Goal: Communication & Community: Answer question/provide support

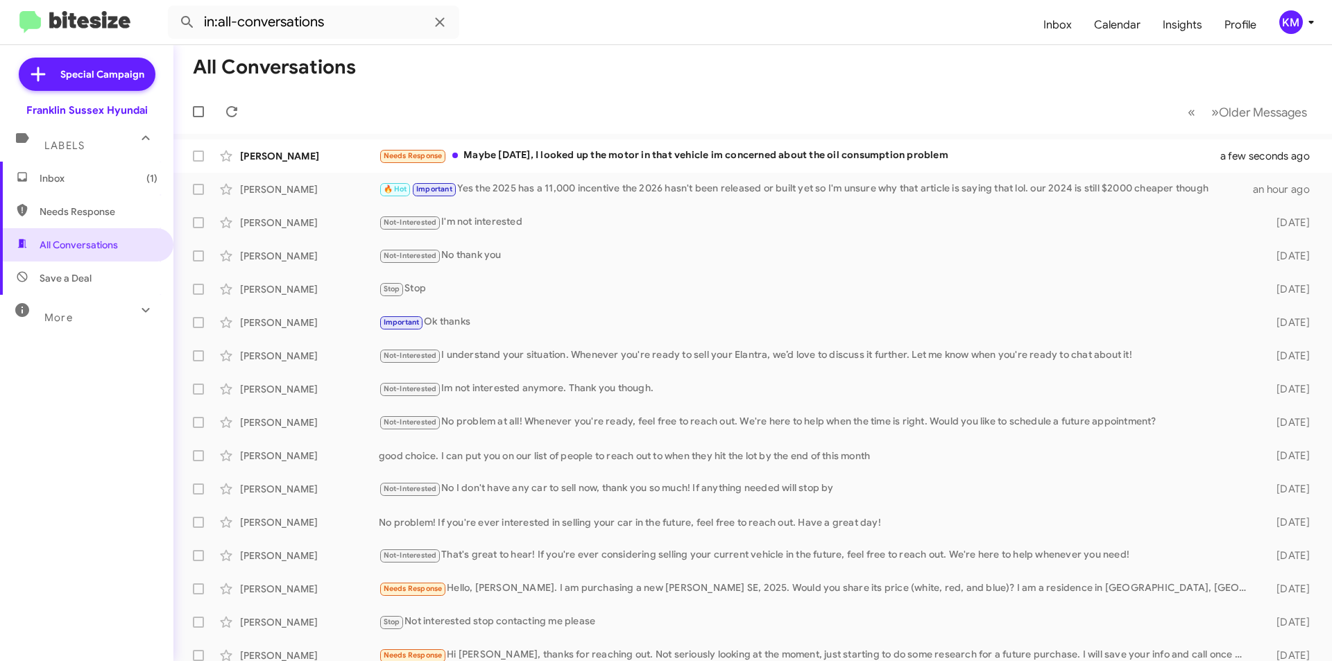
click at [677, 153] on div "Needs Response Maybe today, I looked up the motor in that vehicle im concerned …" at bounding box center [808, 156] width 859 height 16
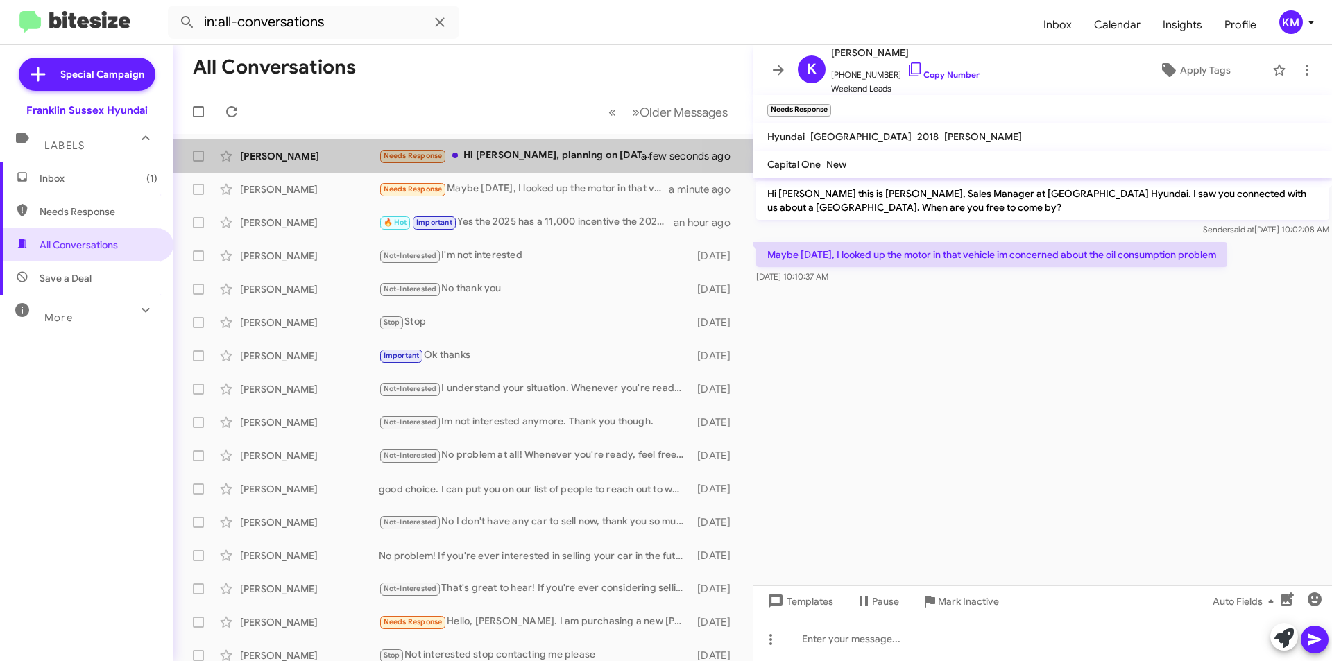
click at [539, 154] on div "Needs Response Hi Ken, planning on Oct 16-20. We will be in the area and I will…" at bounding box center [519, 156] width 280 height 16
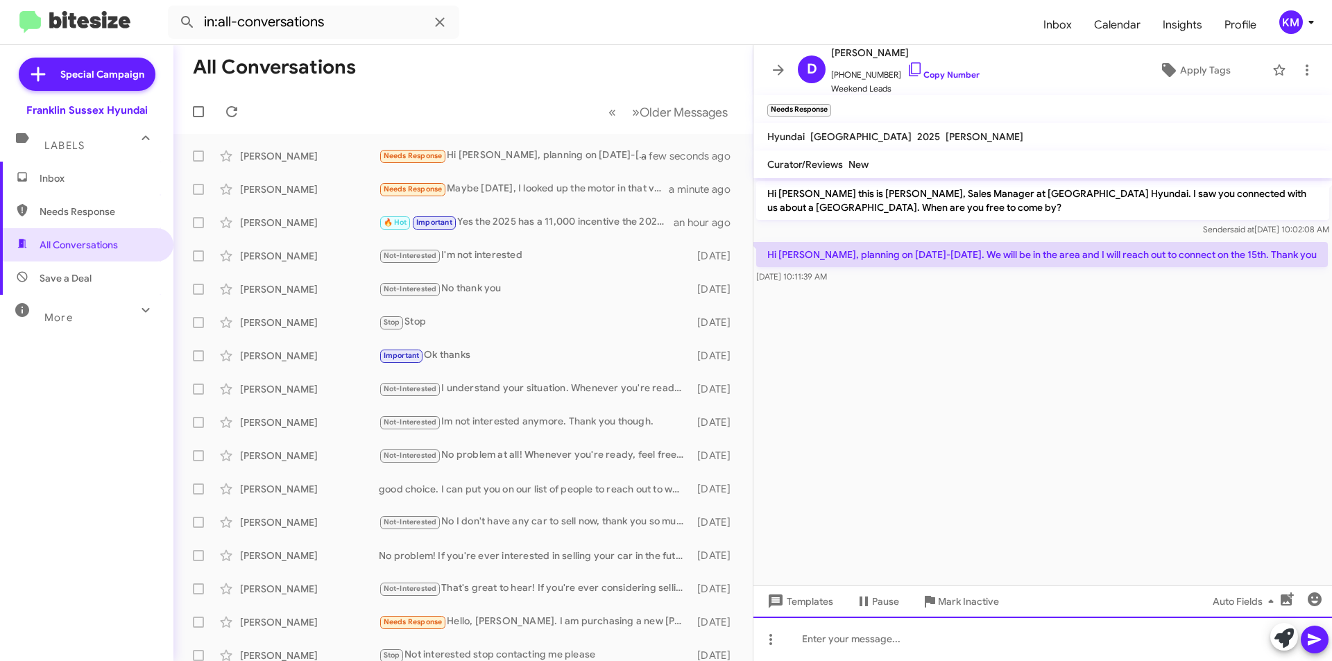
click at [823, 635] on div at bounding box center [1042, 639] width 579 height 44
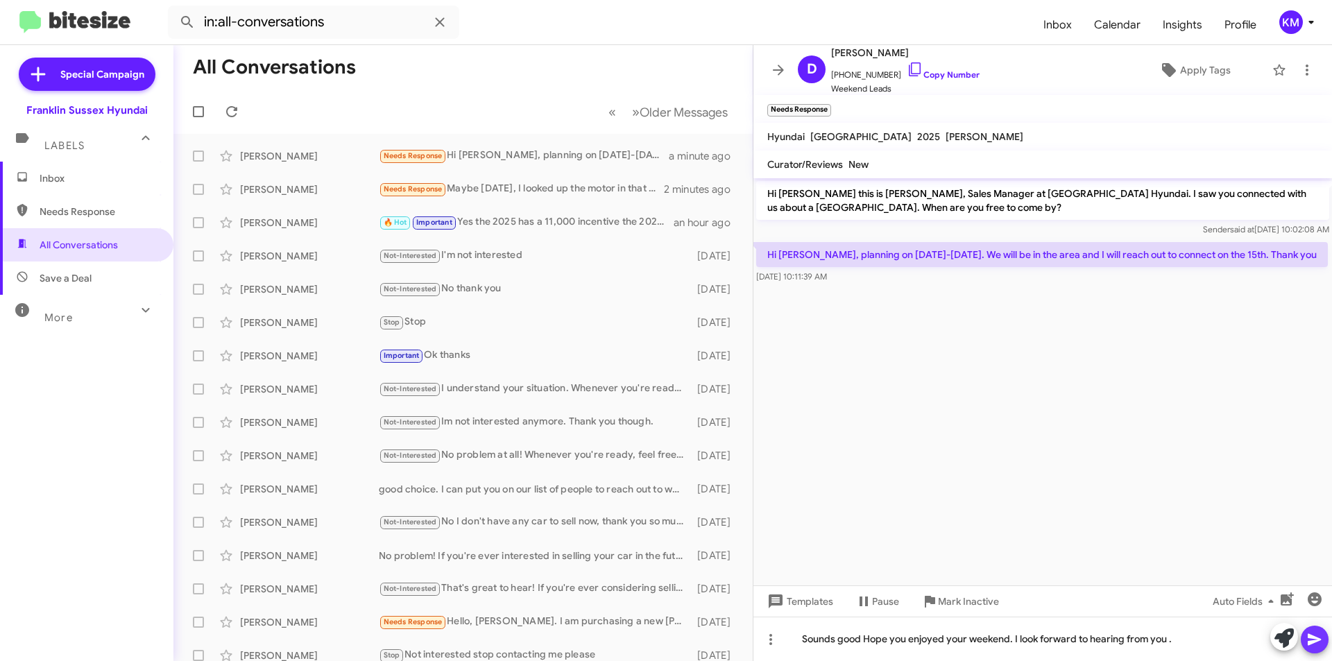
click at [1310, 640] on icon at bounding box center [1314, 639] width 17 height 17
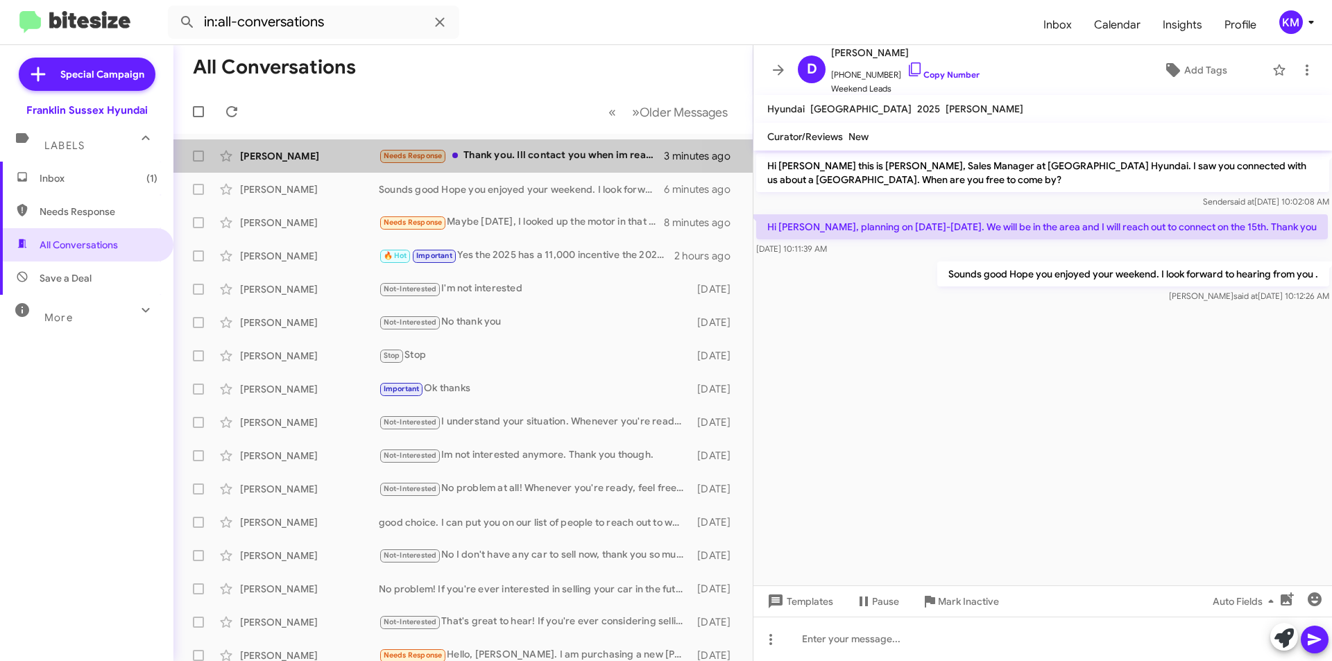
click at [504, 157] on div "Needs Response Thank you. Ill contact you when im ready. Just researching right…" at bounding box center [521, 156] width 285 height 16
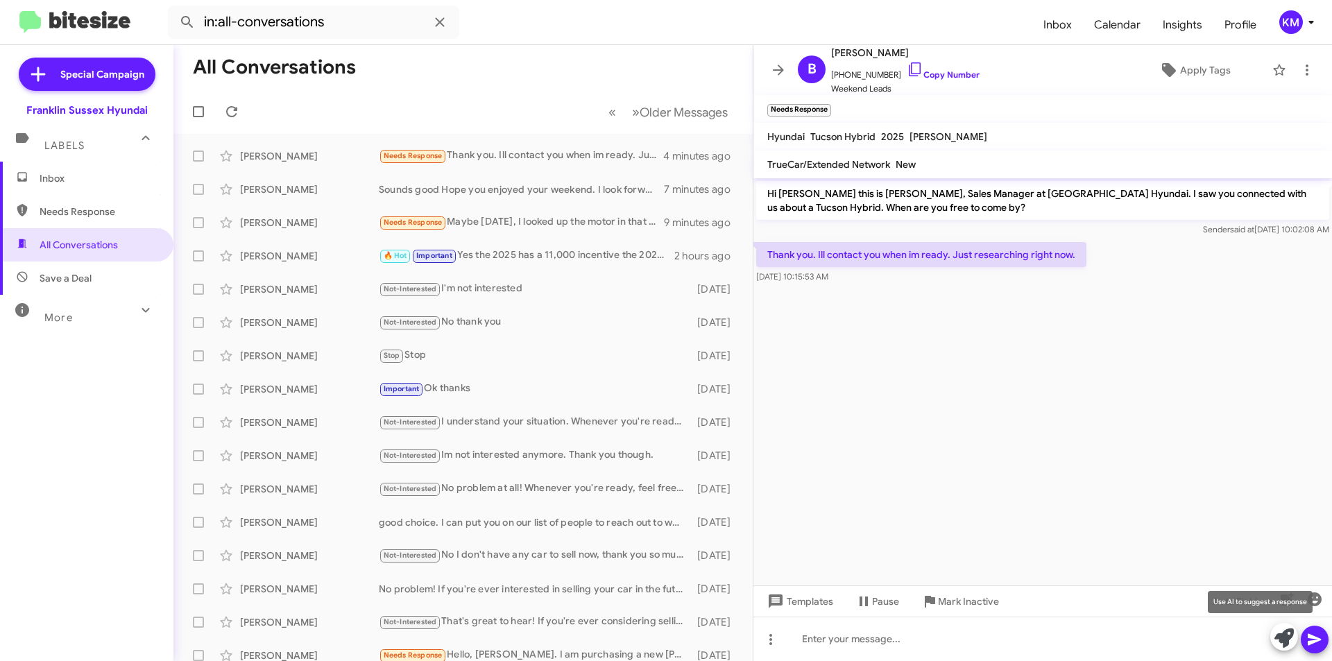
click at [1281, 639] on icon at bounding box center [1283, 637] width 19 height 19
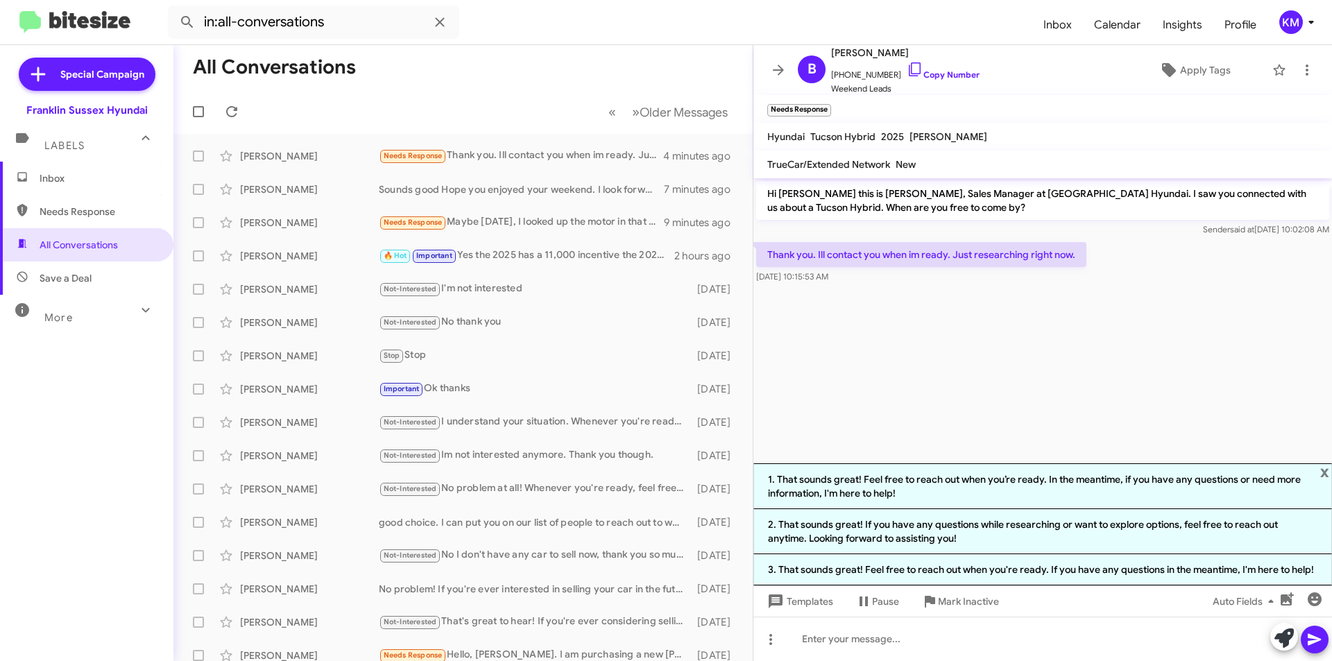
click at [917, 486] on li "1. That sounds great! Feel free to reach out when you’re ready. In the meantime…" at bounding box center [1042, 486] width 579 height 46
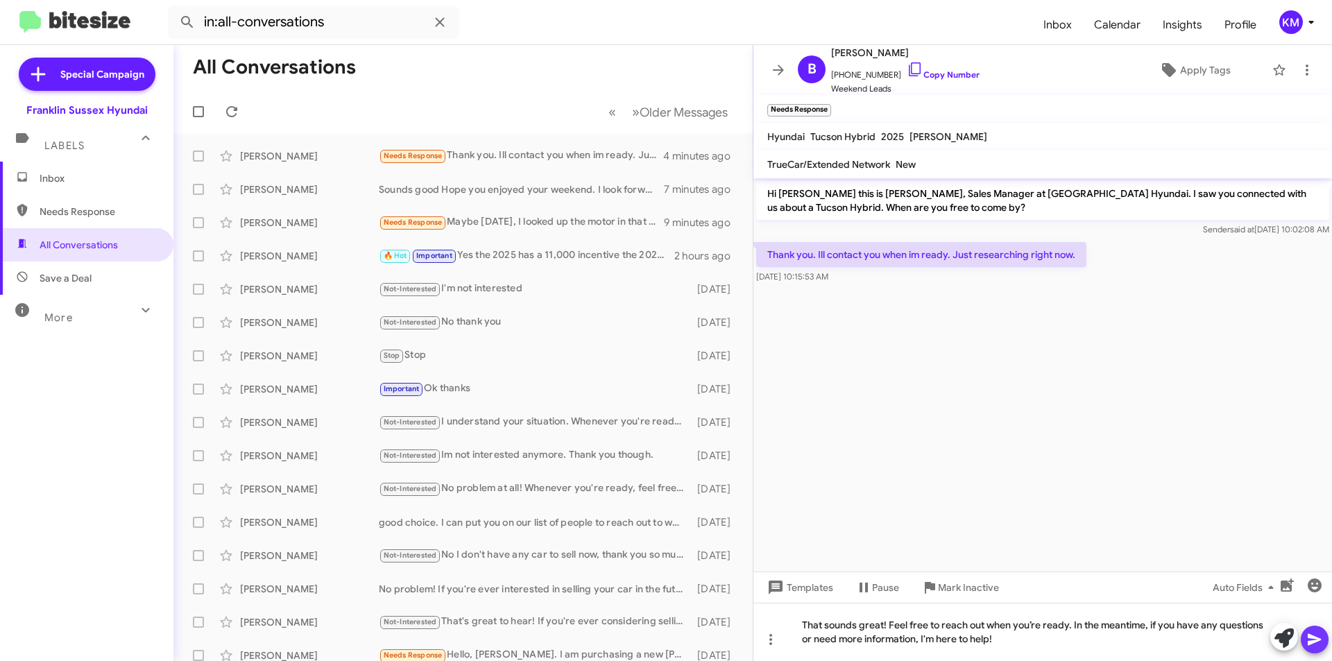
click at [1315, 635] on icon at bounding box center [1314, 639] width 17 height 17
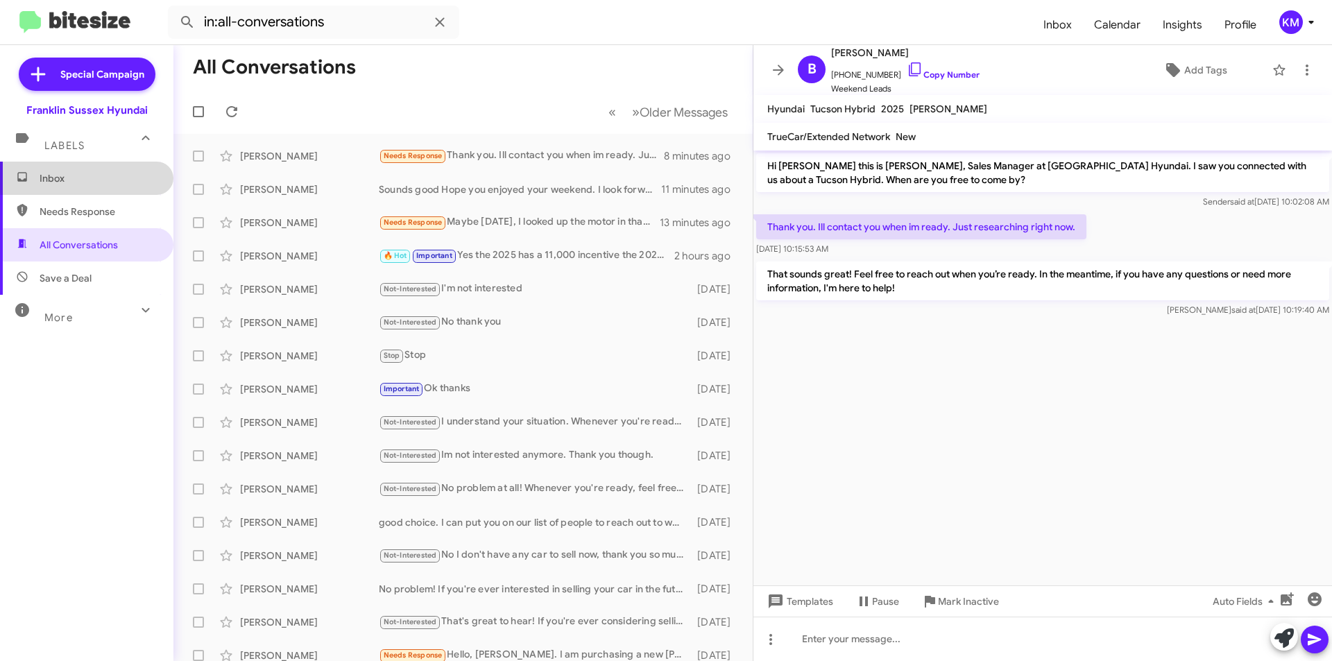
click at [101, 176] on span "Inbox" at bounding box center [99, 178] width 118 height 14
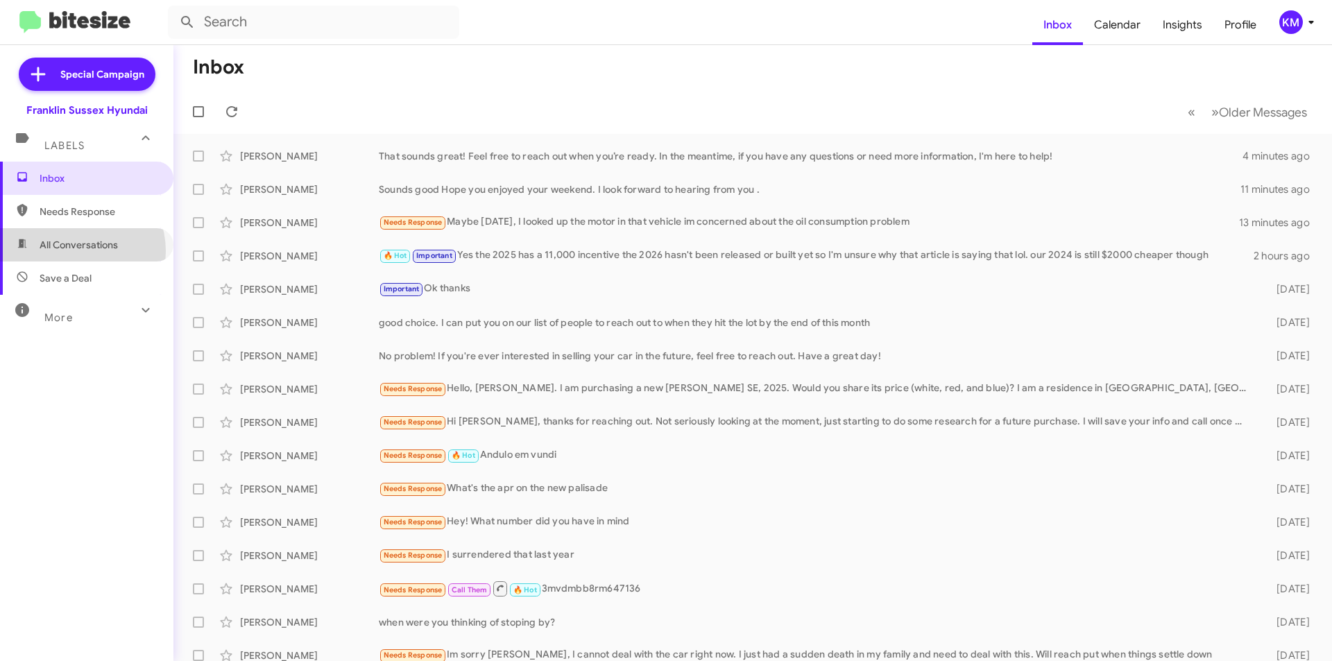
click at [73, 251] on span "All Conversations" at bounding box center [79, 245] width 78 height 14
type input "in:all-conversations"
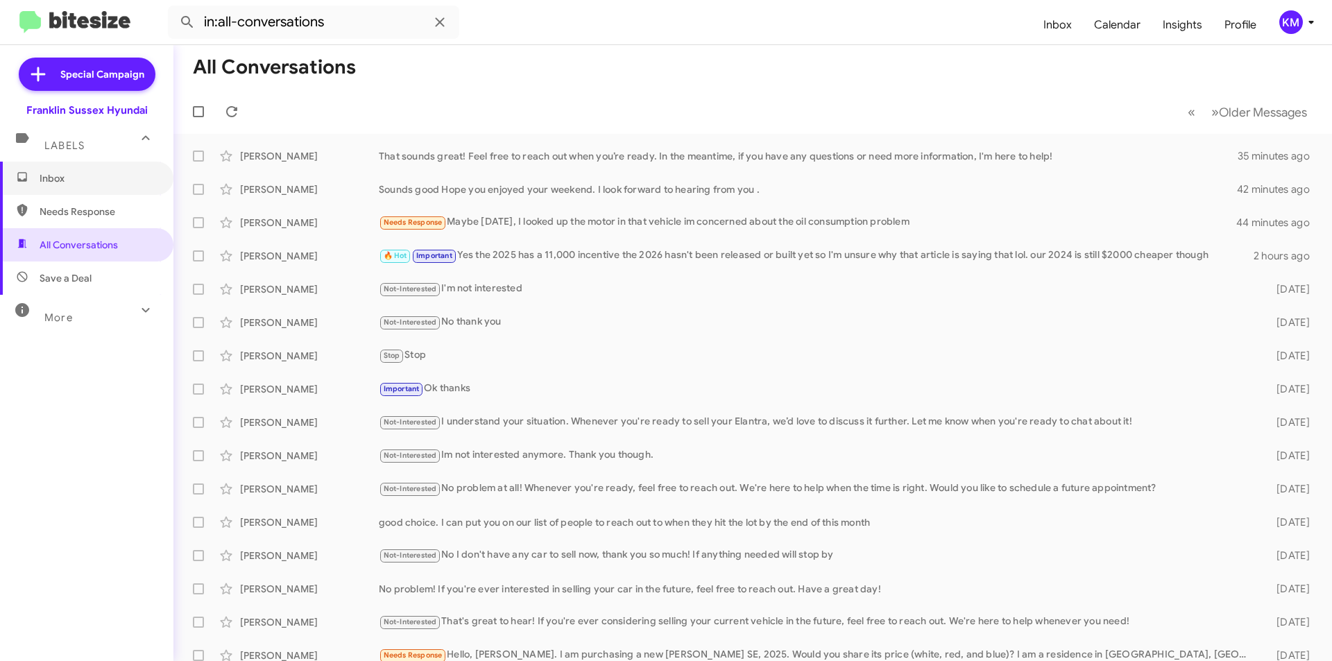
click at [49, 178] on span "Inbox" at bounding box center [99, 178] width 118 height 14
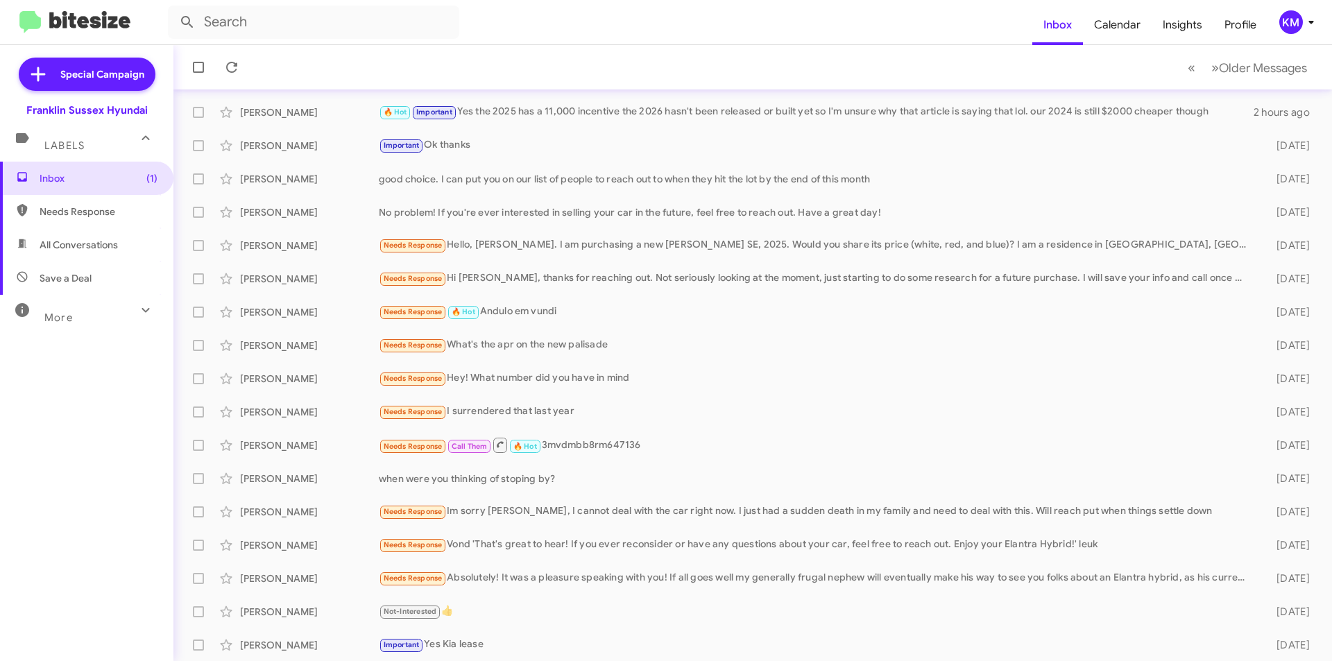
scroll to position [144, 0]
click at [1211, 67] on span "»" at bounding box center [1215, 67] width 8 height 17
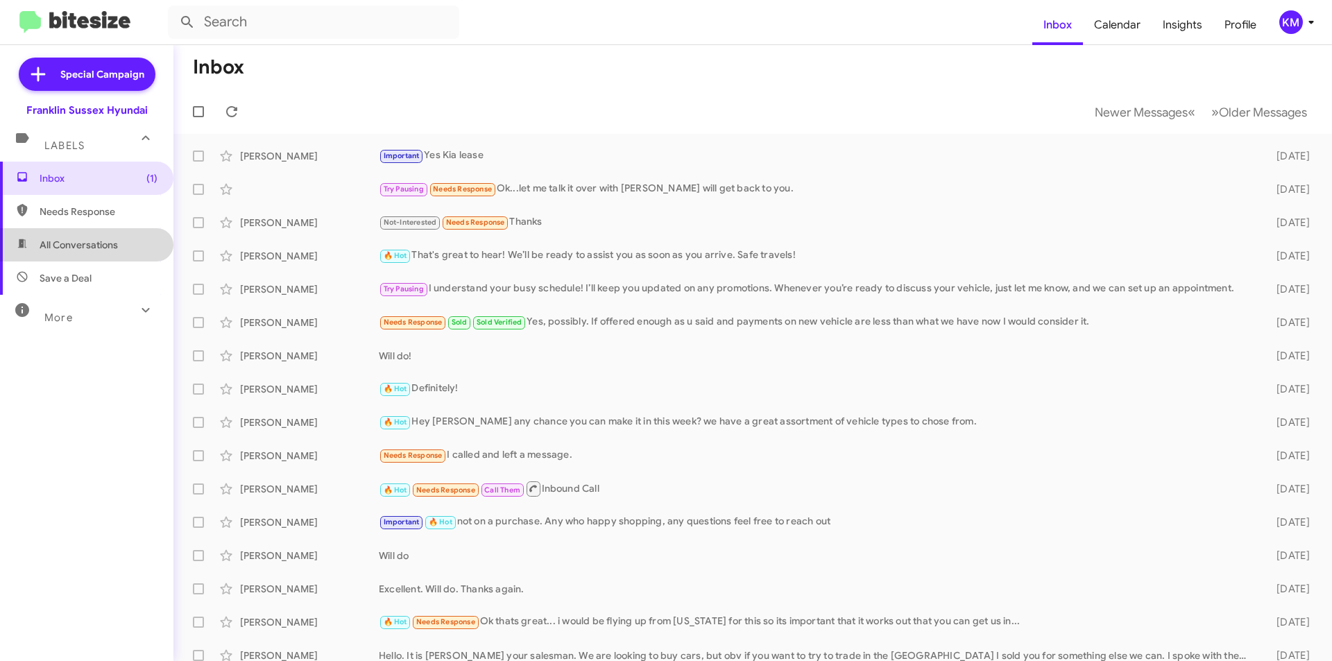
click at [95, 243] on span "All Conversations" at bounding box center [79, 245] width 78 height 14
type input "in:all-conversations"
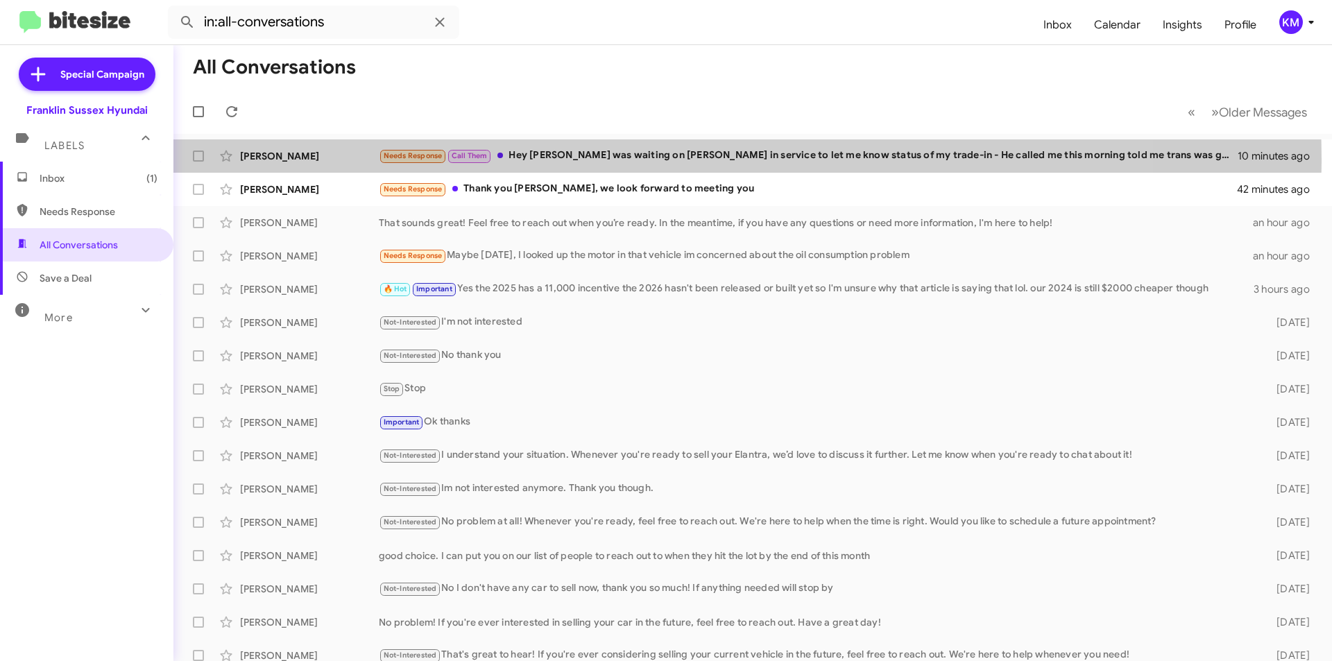
click at [620, 160] on div "Needs Response Call Them Hey Ken was waiting on Dave in service to let me know …" at bounding box center [808, 156] width 859 height 16
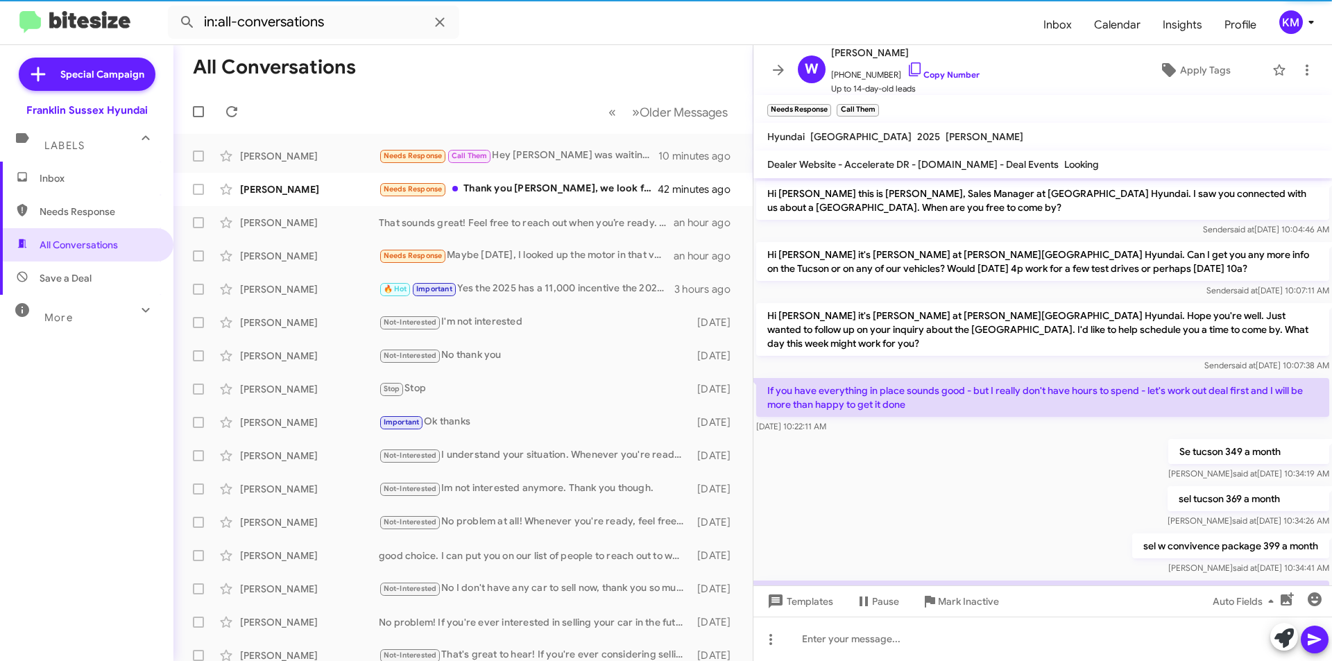
scroll to position [67, 0]
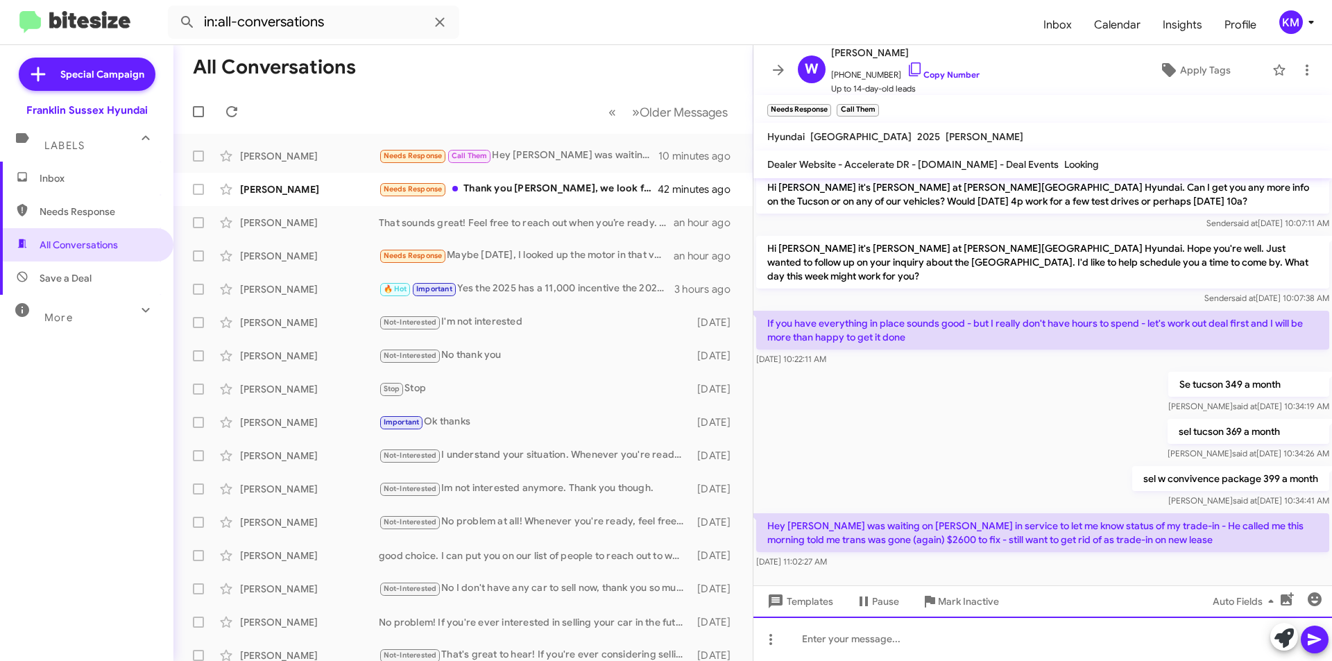
click at [819, 638] on div at bounding box center [1042, 639] width 579 height 44
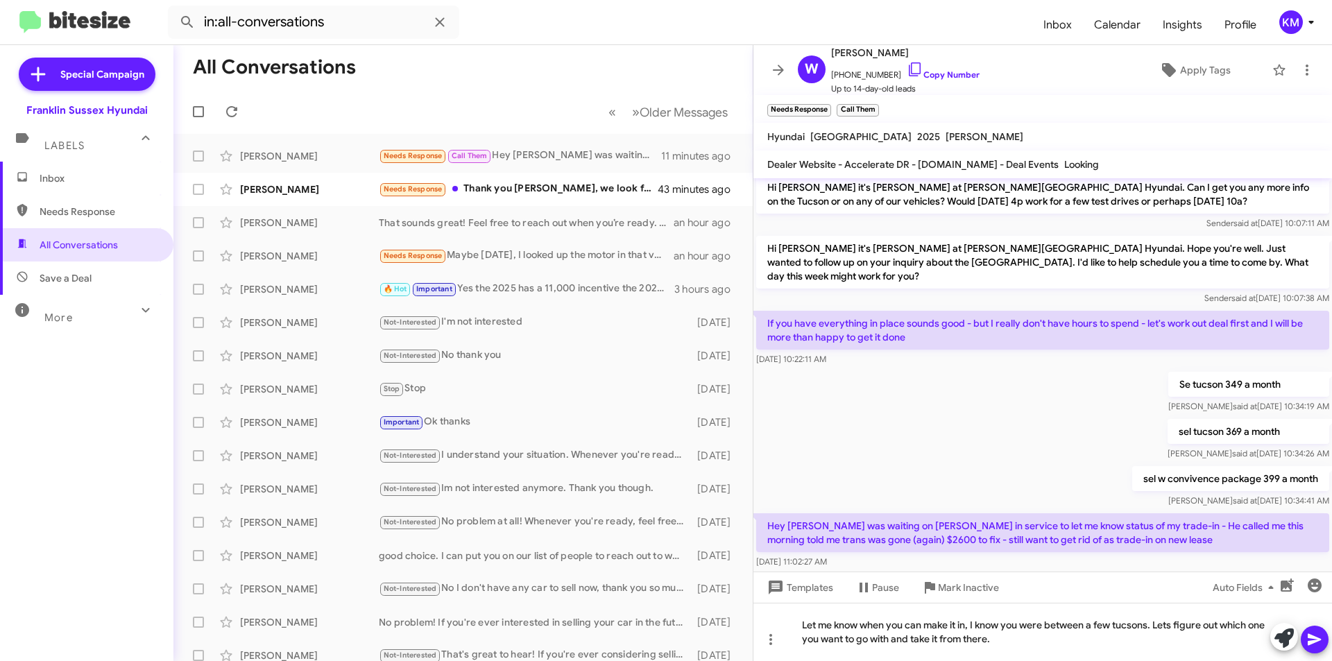
click at [1306, 637] on icon at bounding box center [1314, 639] width 17 height 17
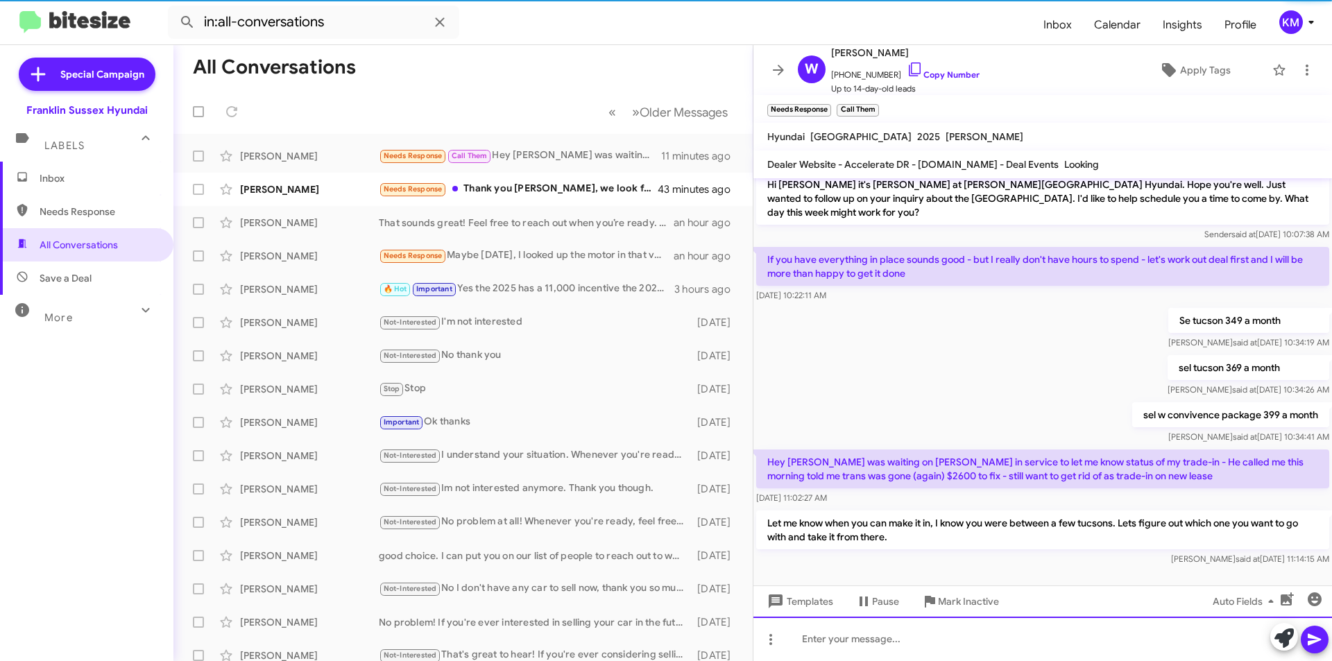
scroll to position [132, 0]
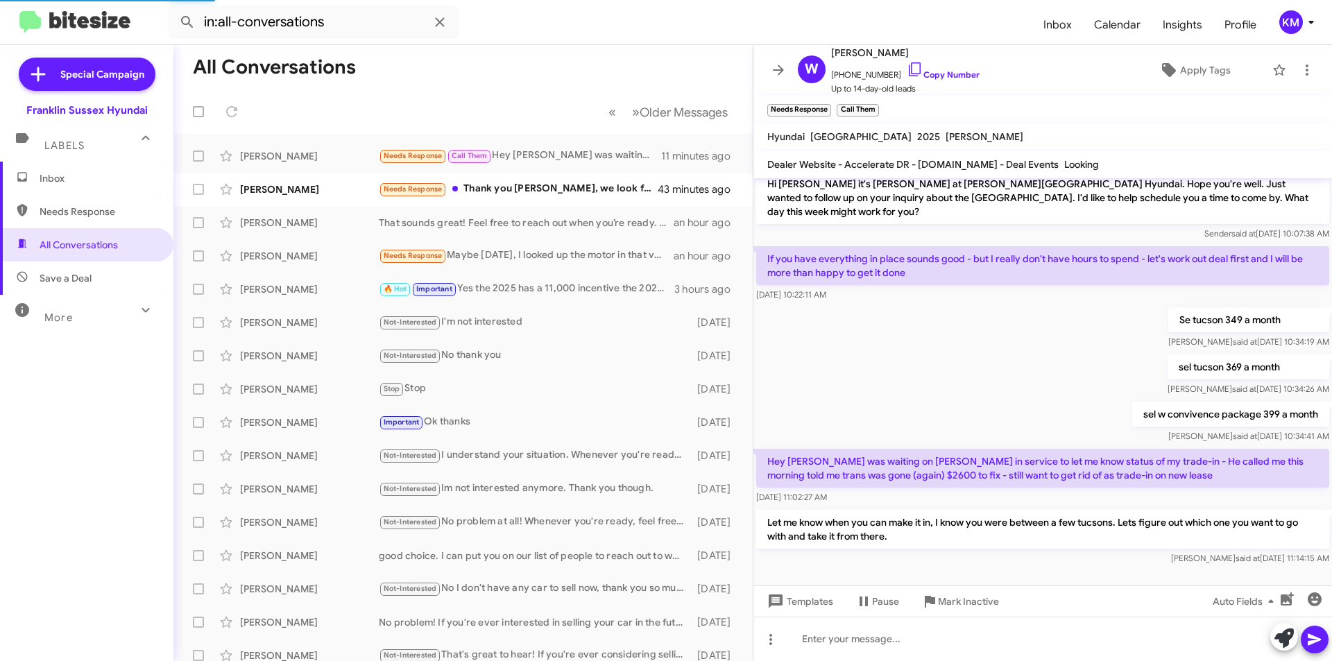
click at [486, 189] on div "Needs Response Thank you Ken, we look forward to meeting you" at bounding box center [519, 189] width 280 height 16
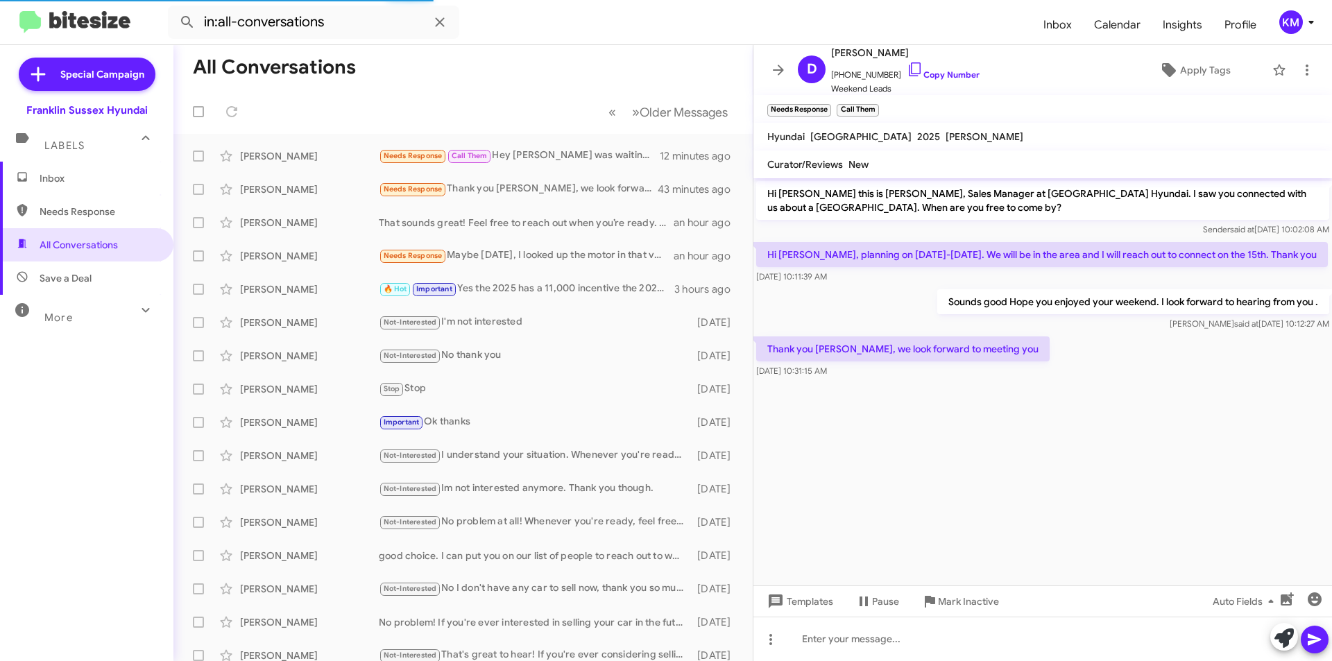
click at [515, 154] on div "Needs Response Call Them Hey Ken was waiting on Dave in service to let me know …" at bounding box center [519, 156] width 281 height 16
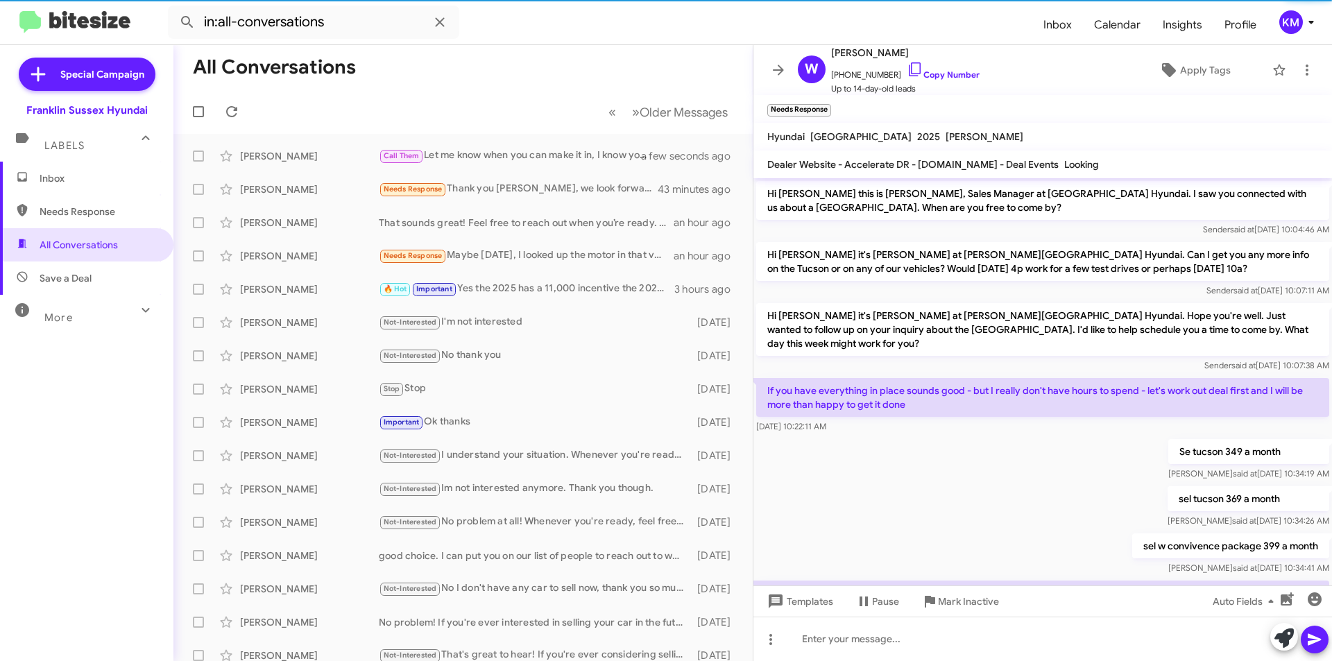
scroll to position [132, 0]
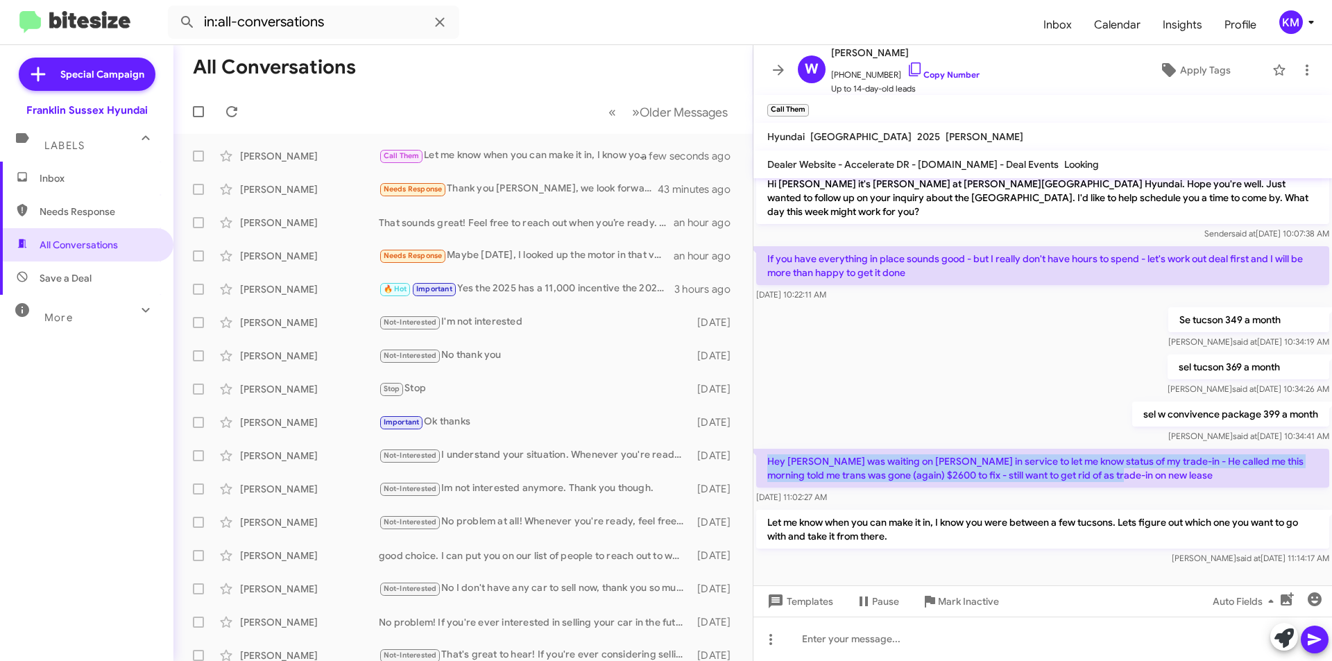
drag, startPoint x: 1128, startPoint y: 470, endPoint x: 758, endPoint y: 442, distance: 370.8
click at [758, 449] on p "Hey [PERSON_NAME] was waiting on [PERSON_NAME] in service to let me know status…" at bounding box center [1042, 468] width 573 height 39
click at [782, 399] on div "sel w convivence package 399 a month Ken said at Sep 25, 2025, 10:34:41 AM" at bounding box center [1042, 422] width 579 height 47
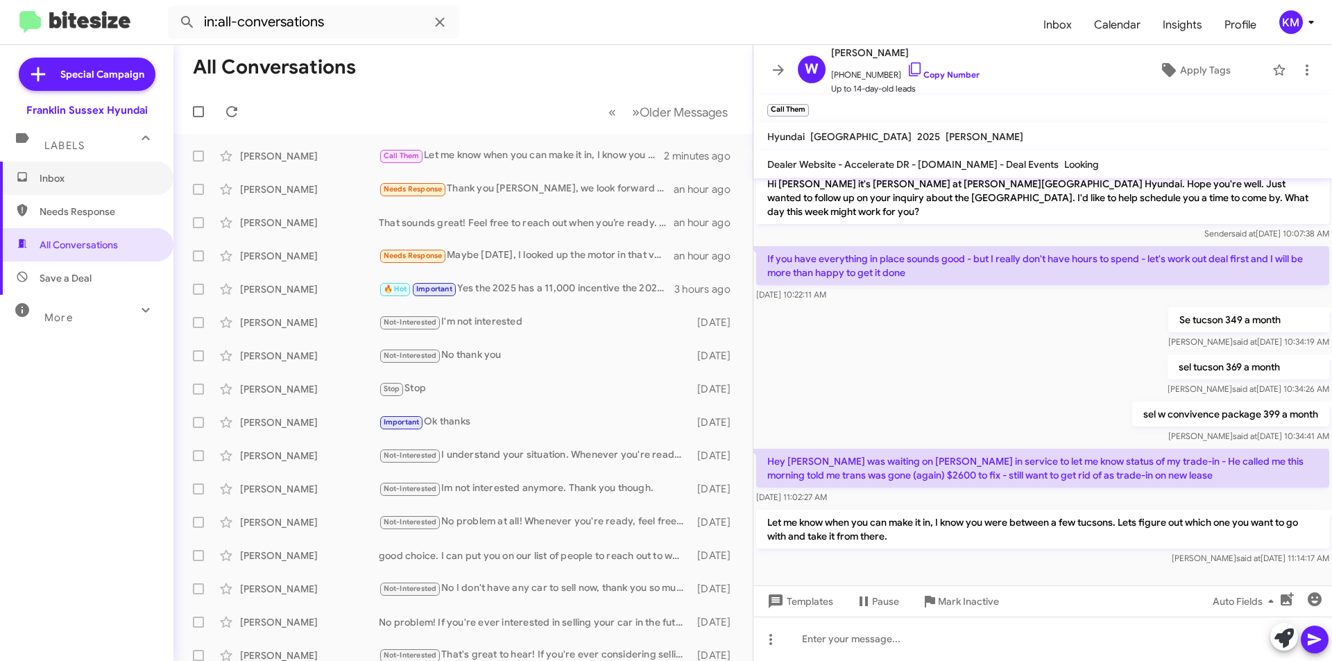
click at [70, 174] on span "Inbox" at bounding box center [99, 178] width 118 height 14
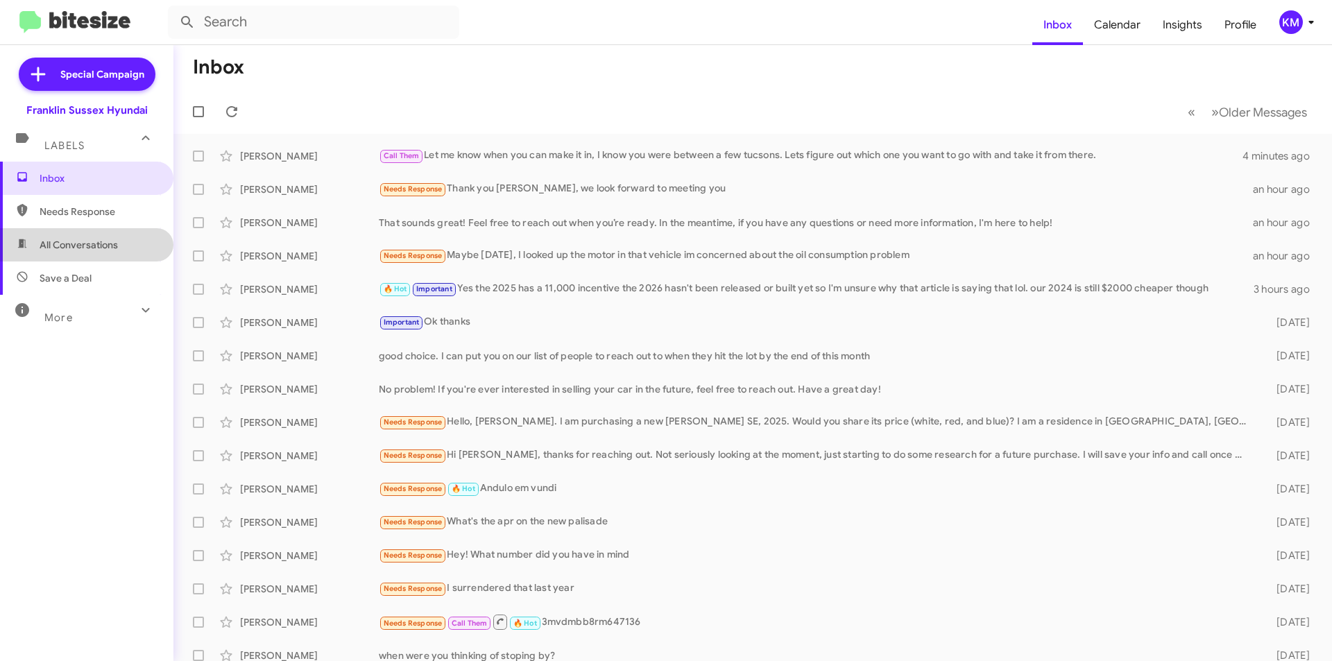
click at [102, 241] on span "All Conversations" at bounding box center [79, 245] width 78 height 14
type input "in:all-conversations"
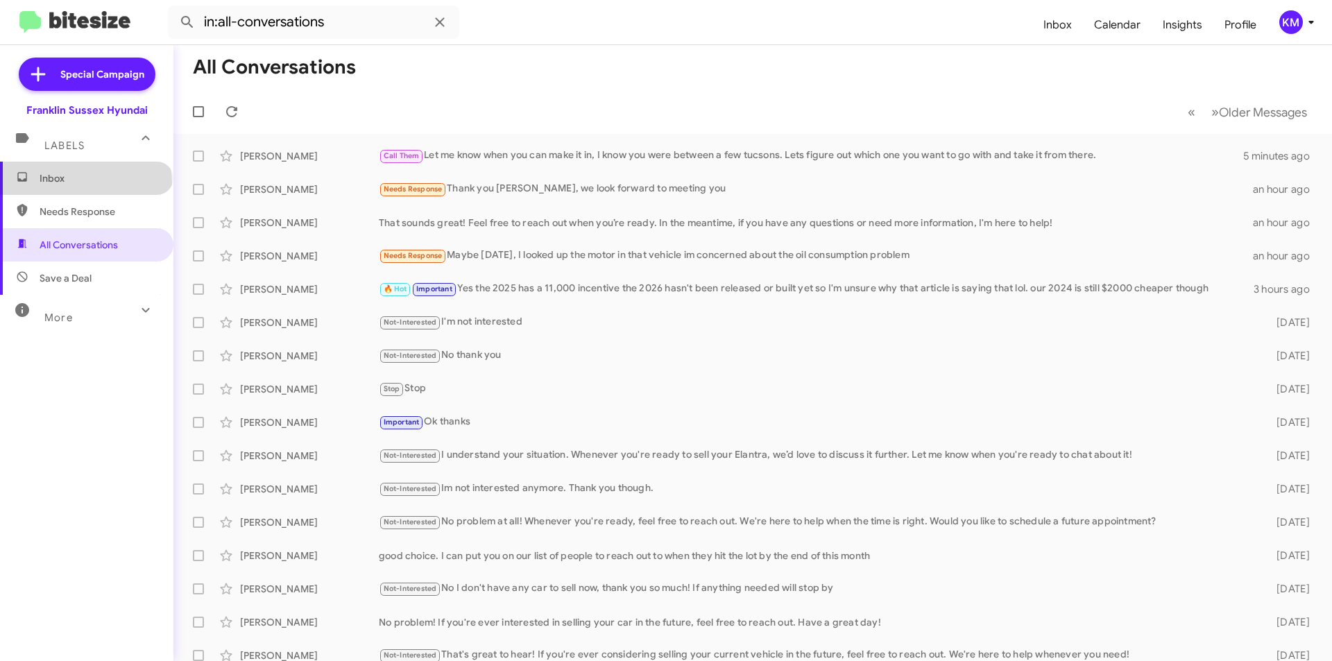
click at [85, 183] on span "Inbox" at bounding box center [99, 178] width 118 height 14
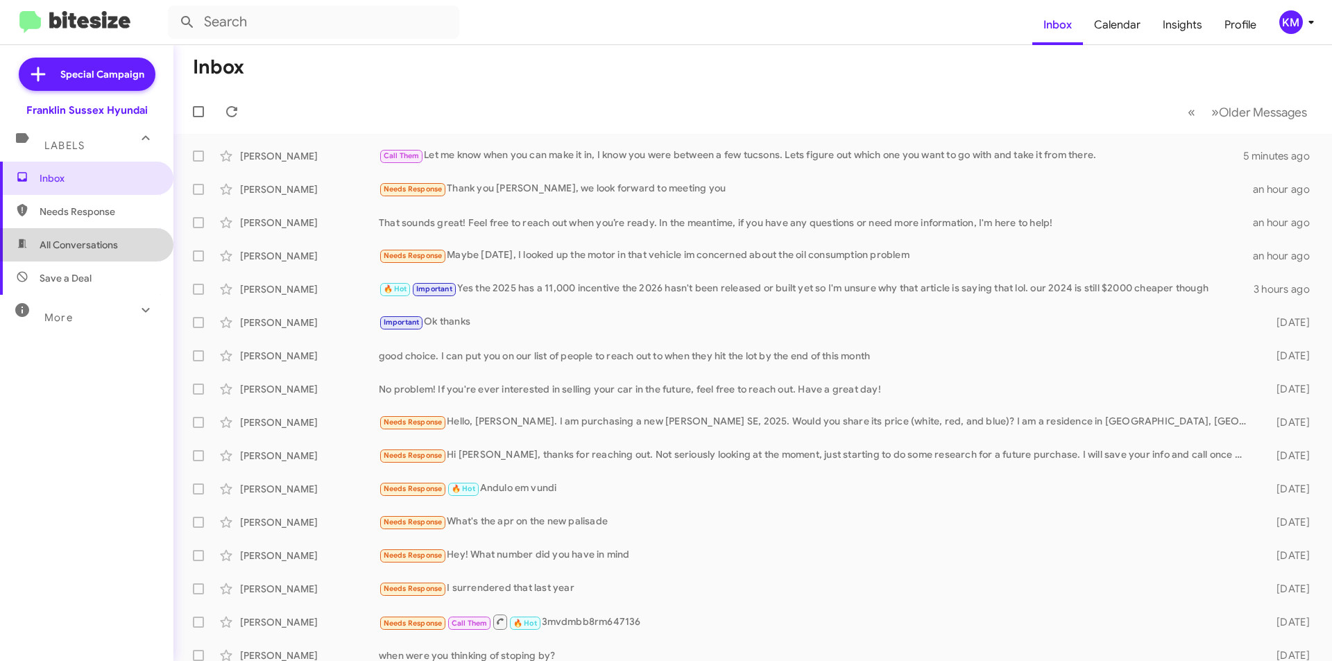
click at [100, 248] on span "All Conversations" at bounding box center [79, 245] width 78 height 14
type input "in:all-conversations"
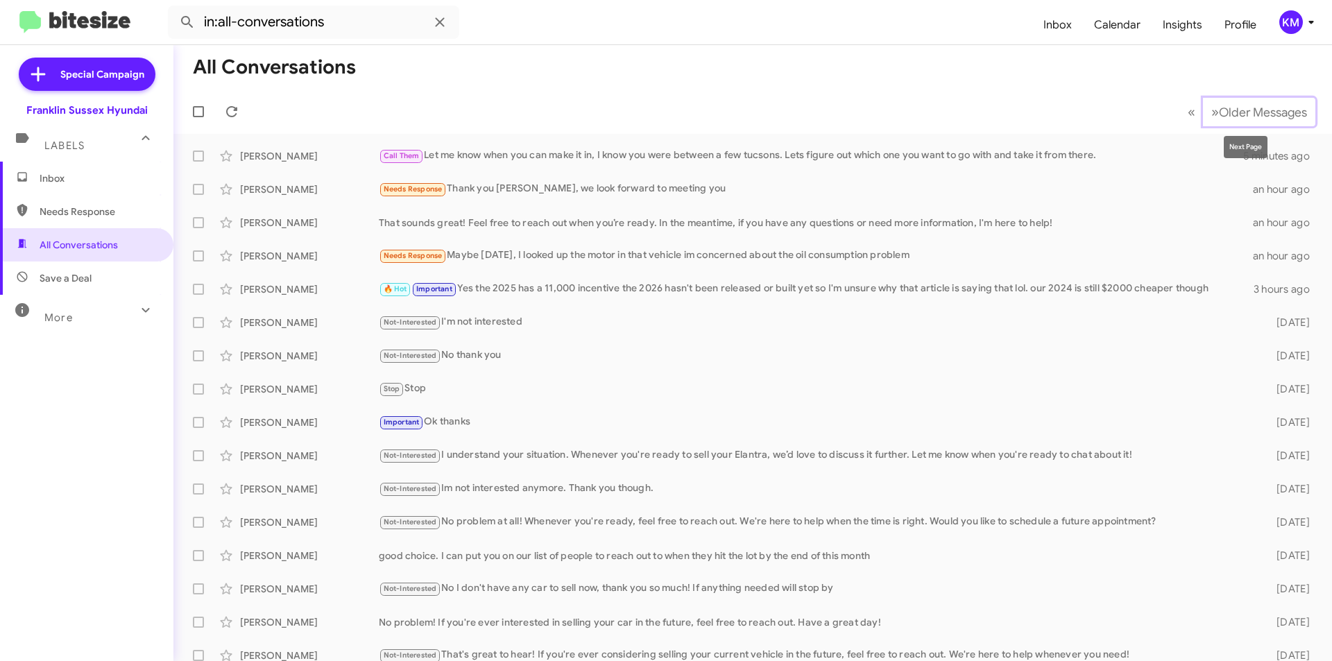
click at [1219, 112] on span "Older Messages" at bounding box center [1263, 112] width 88 height 15
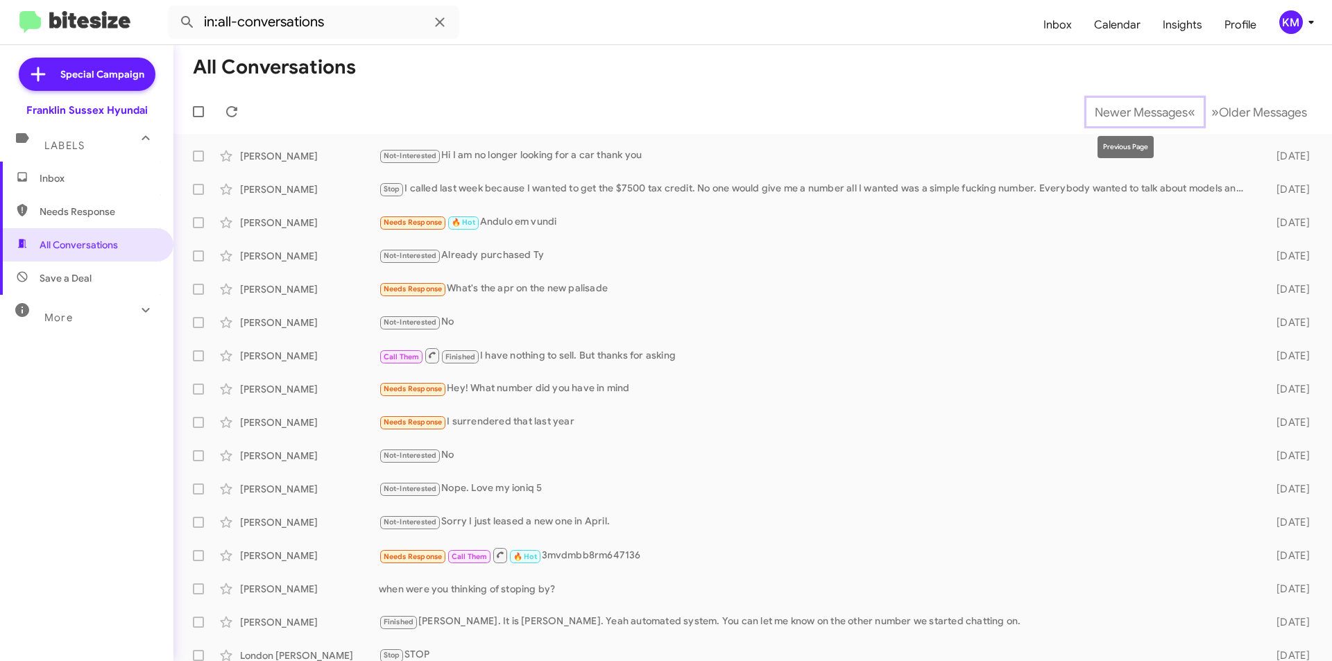
click at [1188, 112] on span "«" at bounding box center [1192, 111] width 8 height 17
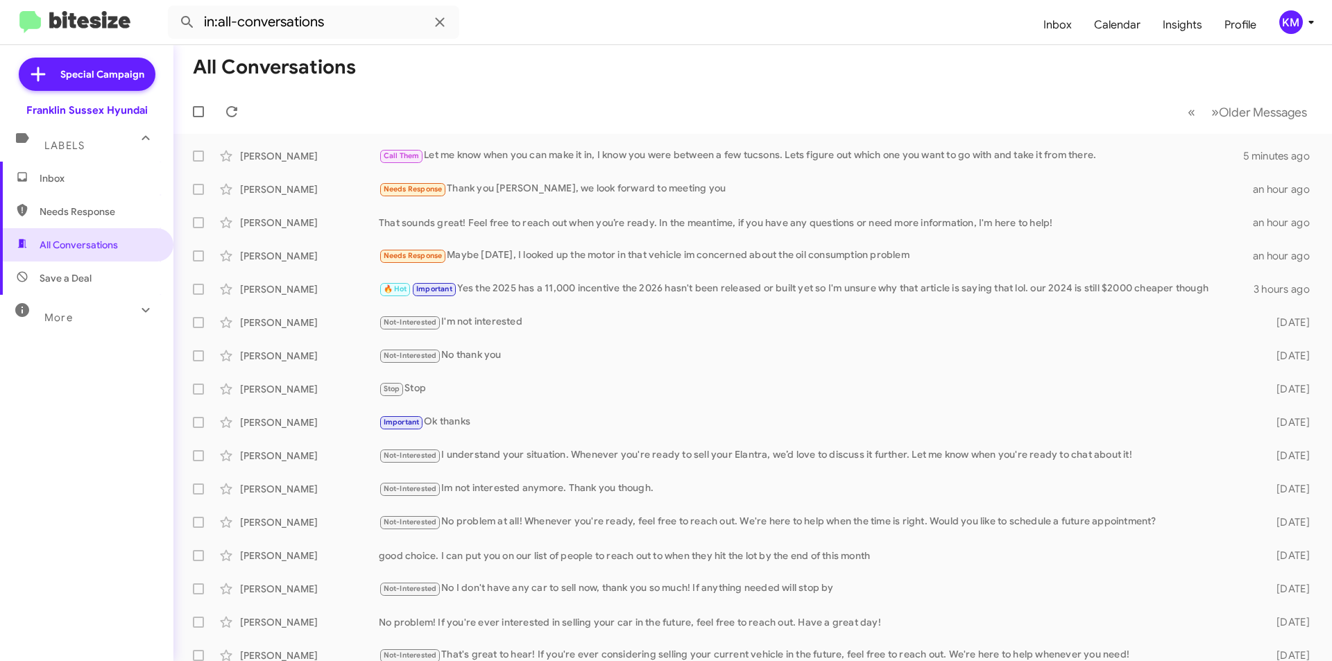
click at [69, 138] on div "Labels" at bounding box center [72, 140] width 123 height 26
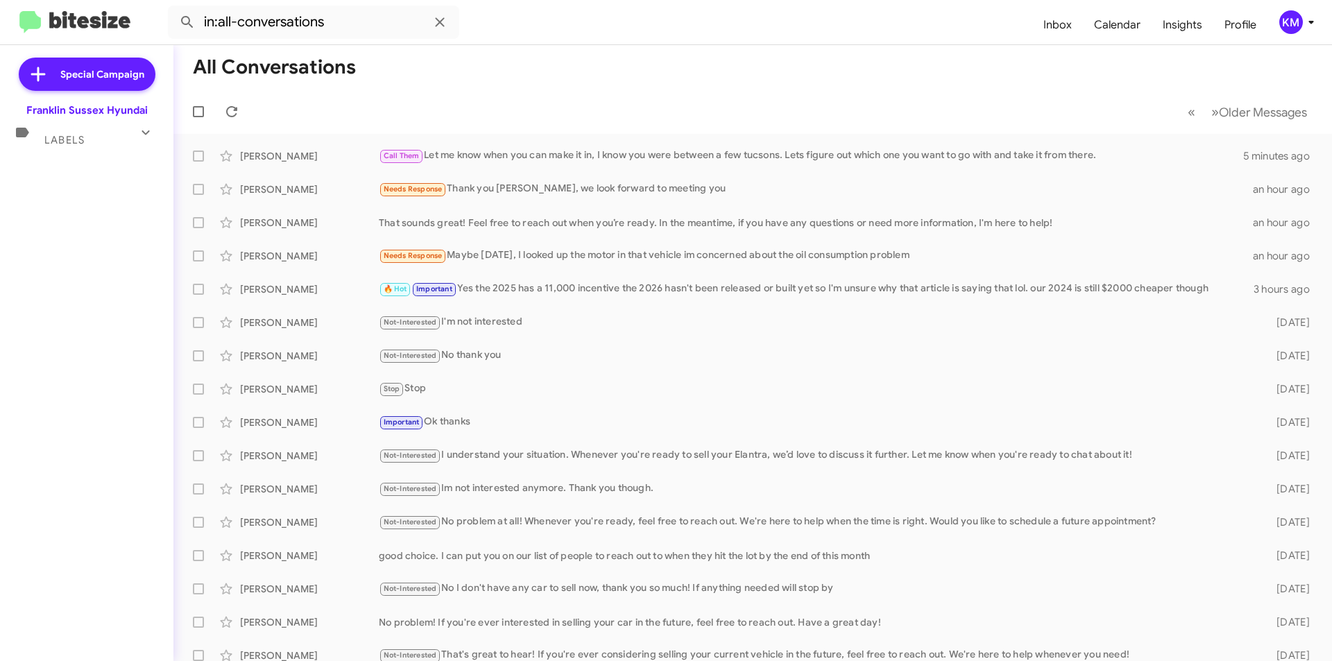
click at [69, 138] on span "Labels" at bounding box center [64, 140] width 40 height 12
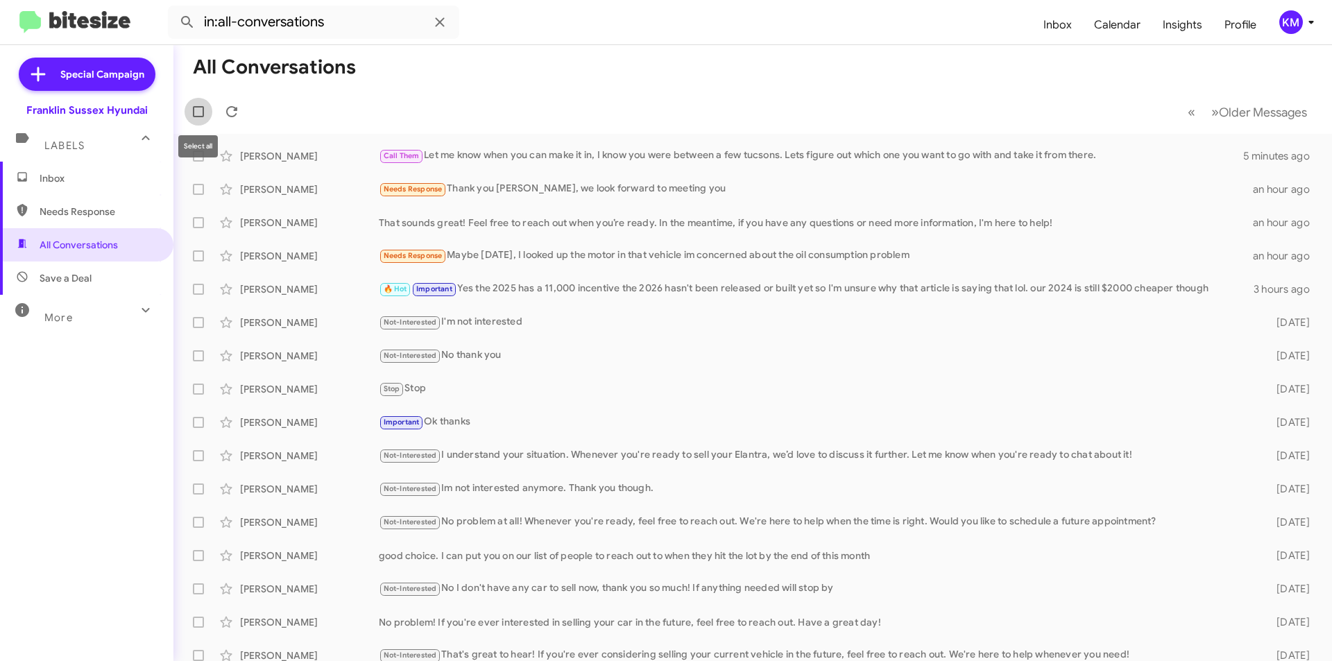
click at [205, 110] on label at bounding box center [199, 112] width 28 height 28
click at [198, 117] on input "checkbox" at bounding box center [198, 117] width 1 height 1
checkbox input "true"
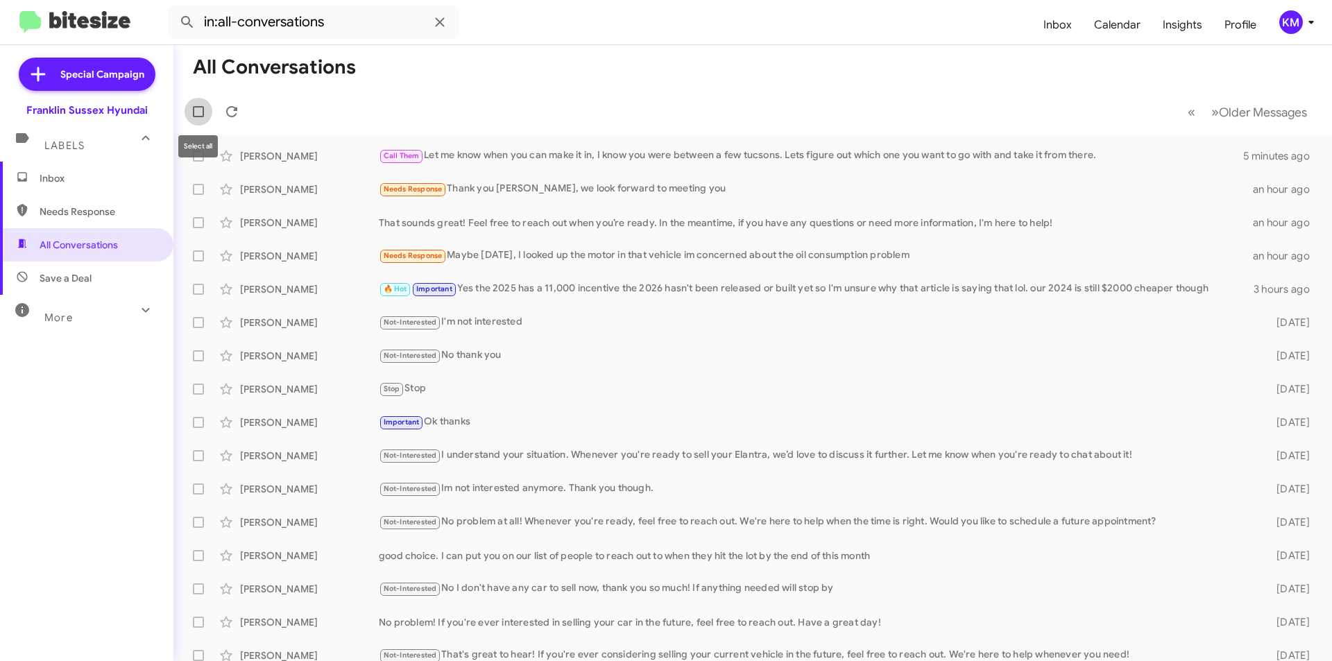
checkbox input "true"
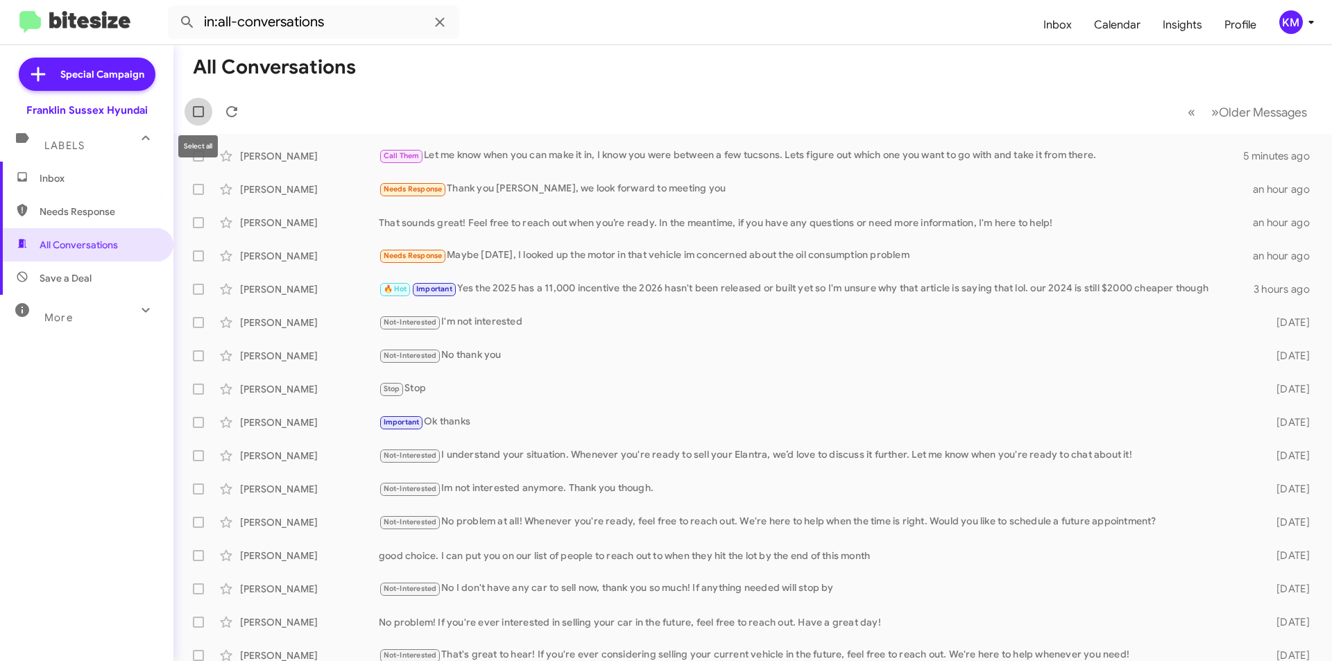
checkbox input "true"
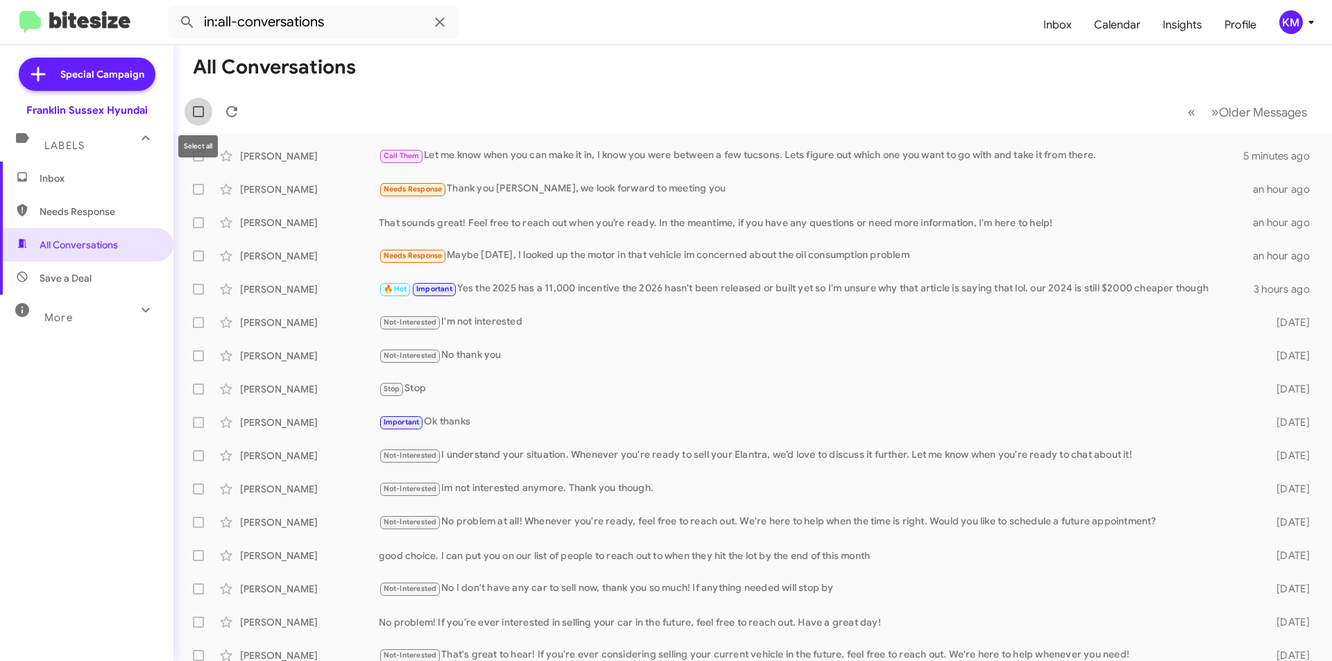
checkbox input "true"
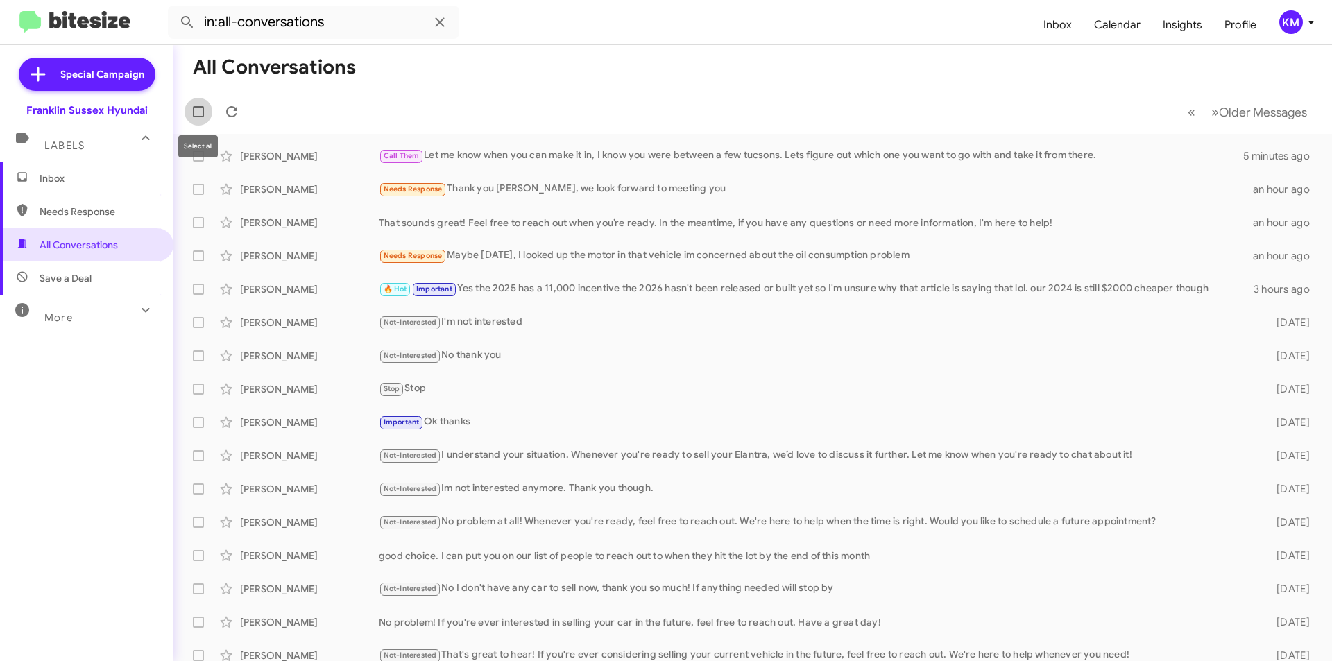
checkbox input "true"
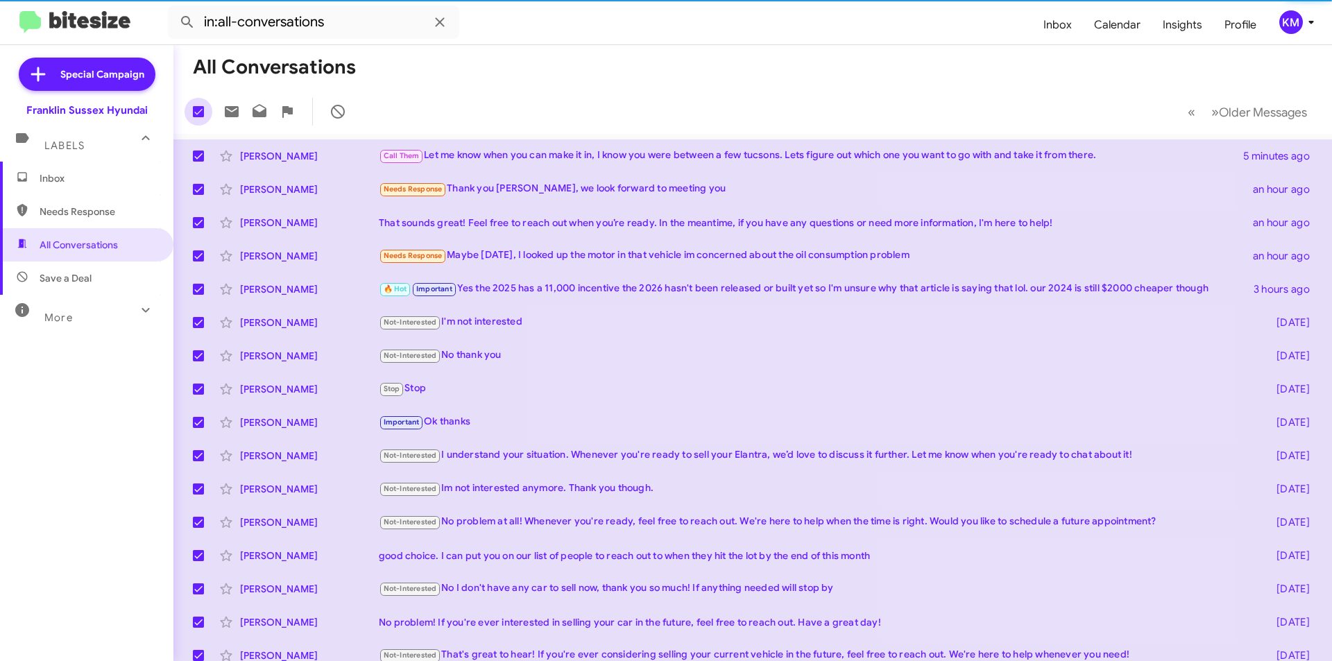
click at [203, 110] on span at bounding box center [198, 111] width 11 height 11
click at [198, 117] on input "checkbox" at bounding box center [198, 117] width 1 height 1
checkbox input "false"
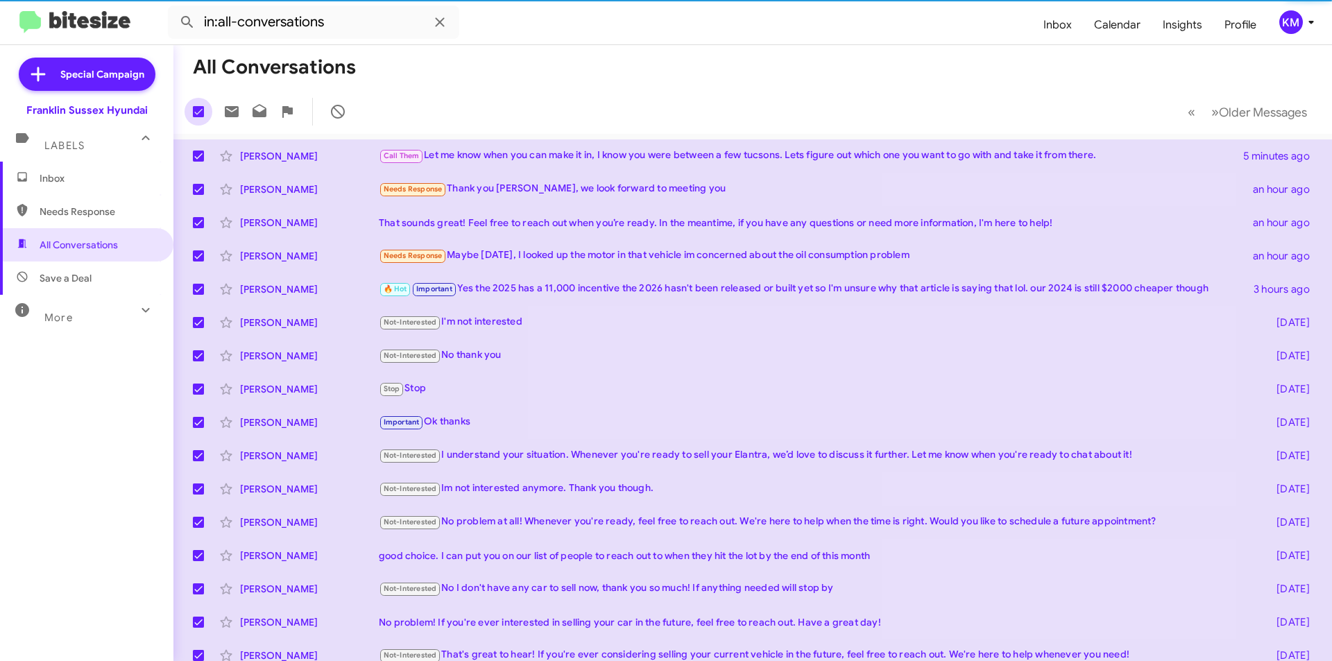
checkbox input "false"
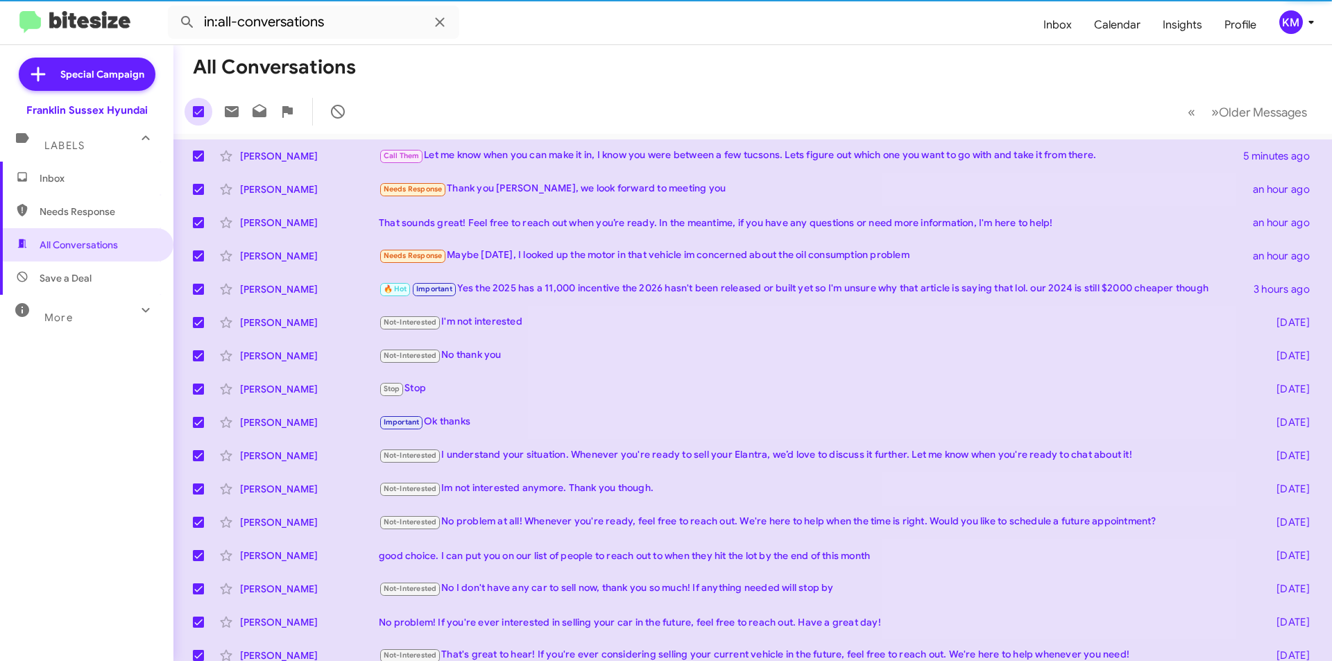
checkbox input "false"
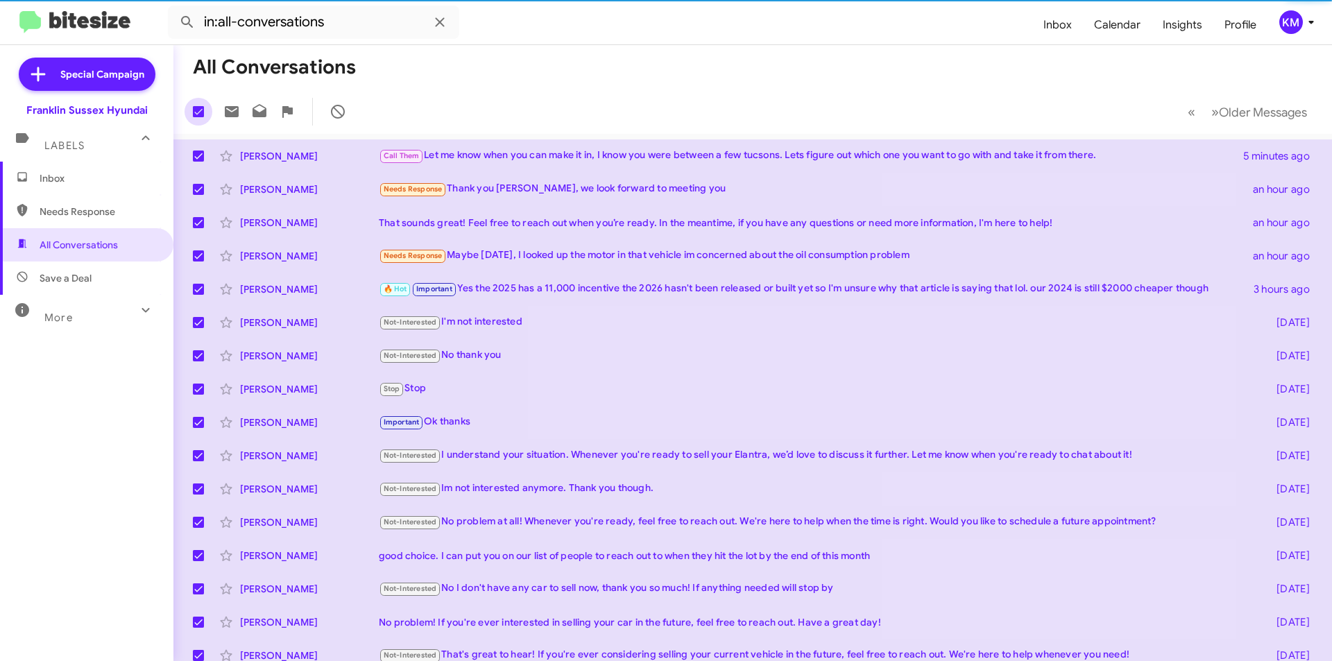
checkbox input "false"
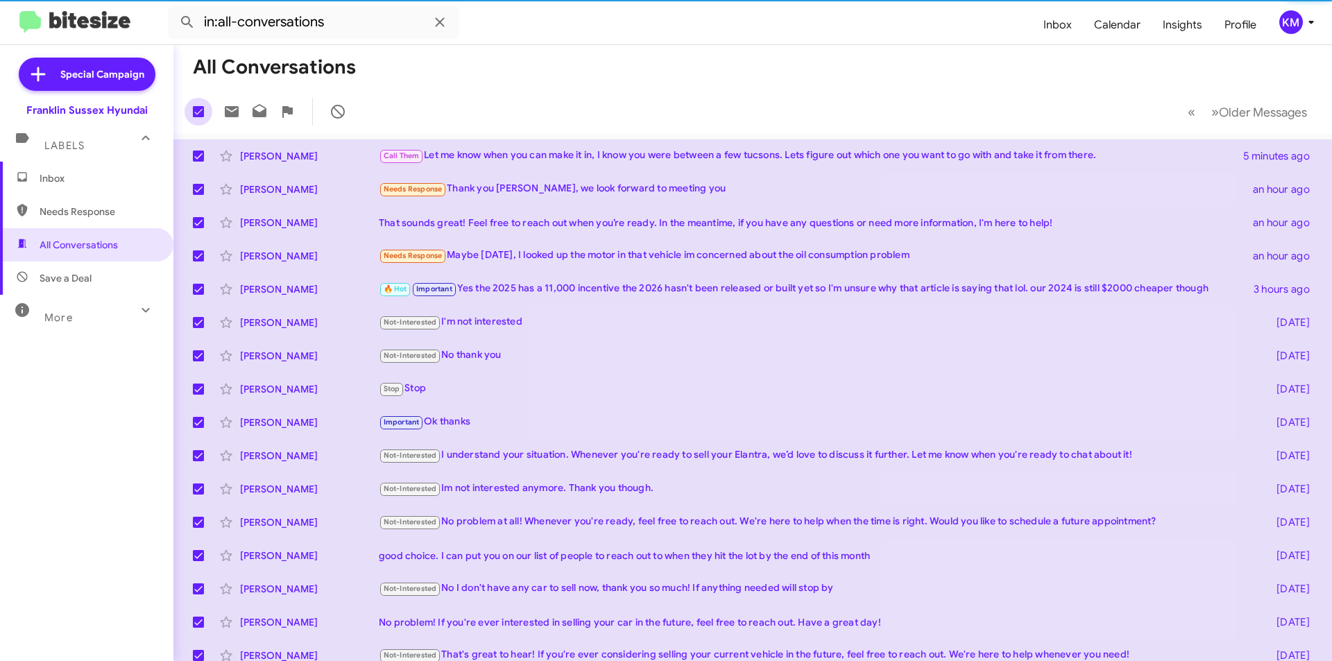
checkbox input "false"
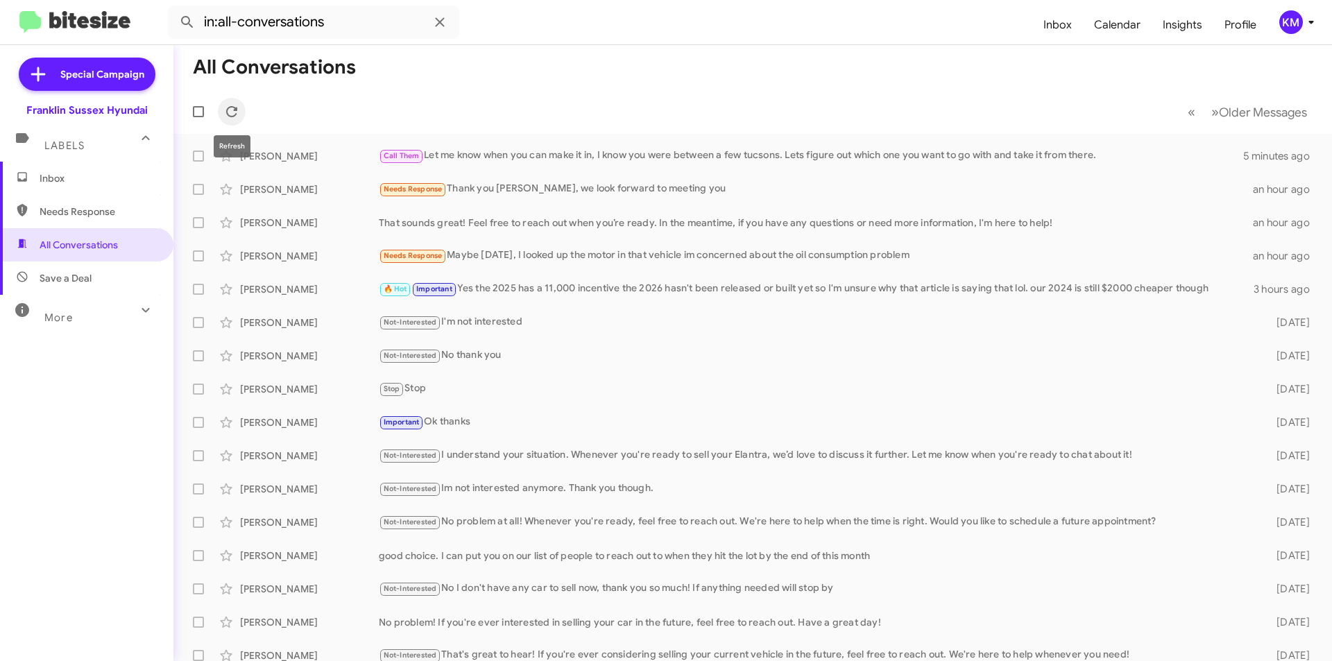
click at [223, 105] on icon at bounding box center [231, 111] width 17 height 17
drag, startPoint x: 325, startPoint y: 26, endPoint x: 205, endPoint y: 19, distance: 120.2
click at [171, 37] on input "in:all-conversations" at bounding box center [313, 22] width 291 height 33
paste input "Christopher Speicher"
type input "Christopher Speicher"
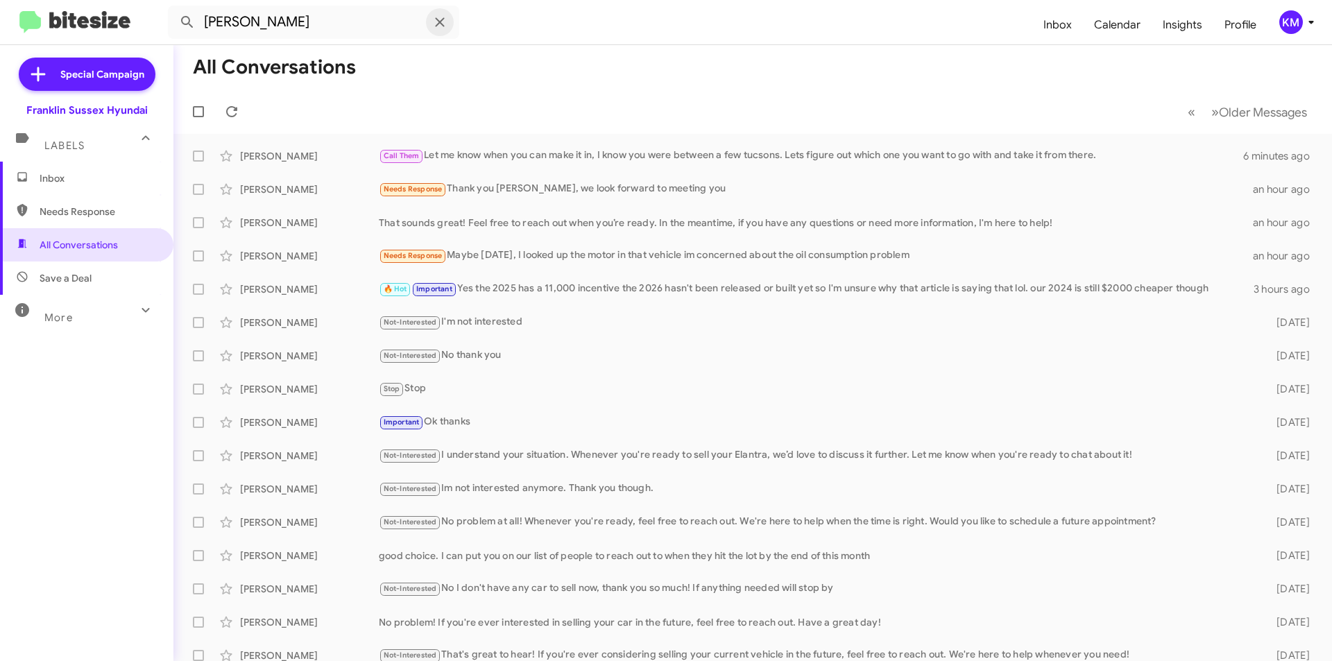
click at [450, 24] on span at bounding box center [440, 22] width 28 height 17
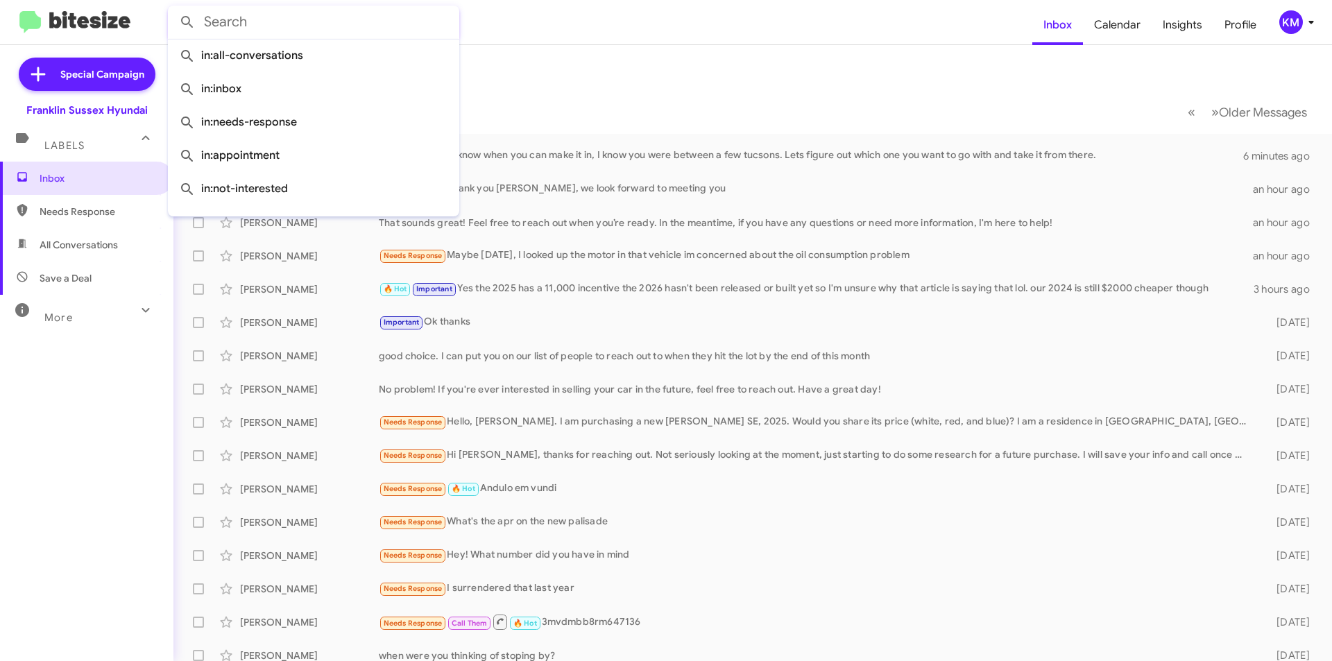
click at [315, 27] on input "text" at bounding box center [313, 22] width 291 height 33
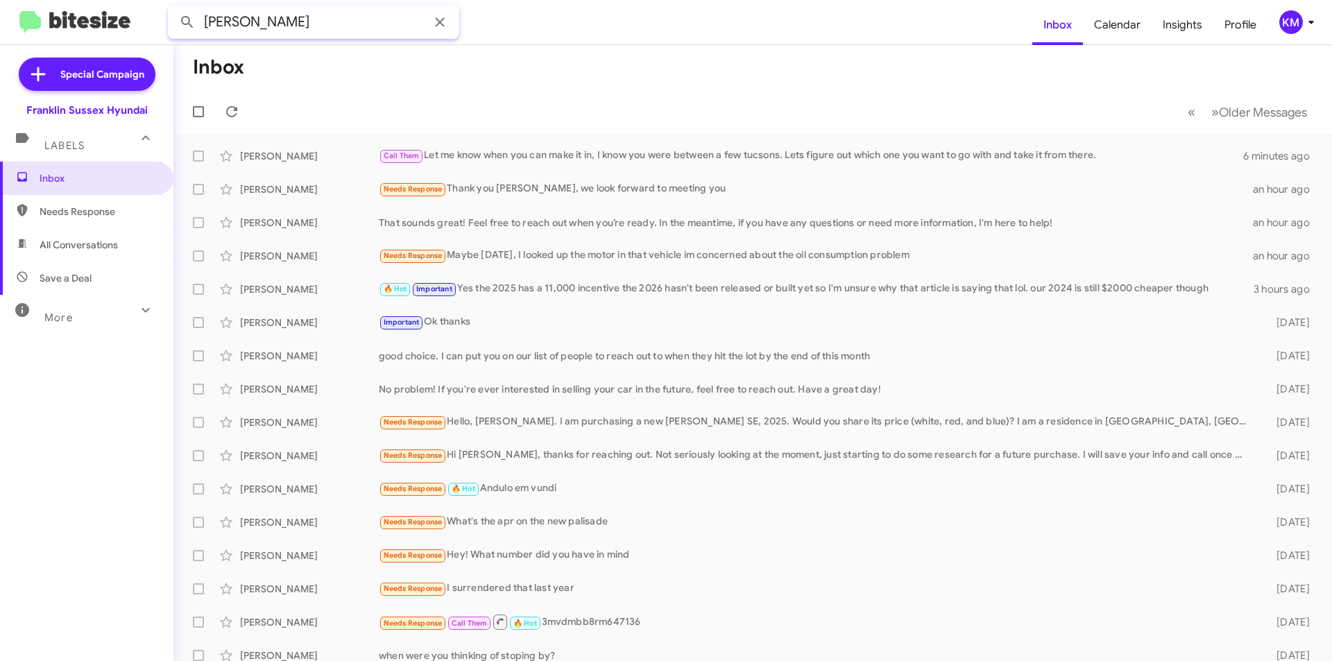
type input "Christopher Speicher"
click at [173, 8] on button at bounding box center [187, 22] width 28 height 28
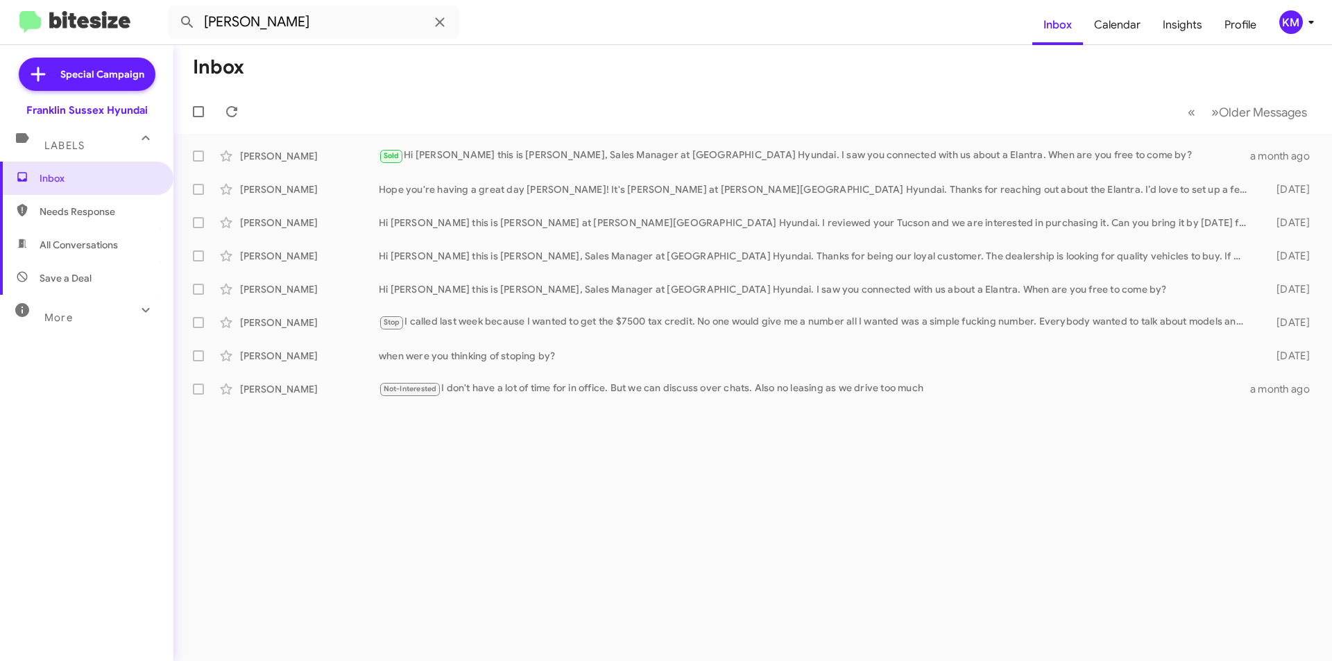
click at [445, 323] on div "Stop I called last week because I wanted to get the $7500 tax credit. No one wo…" at bounding box center [816, 322] width 875 height 16
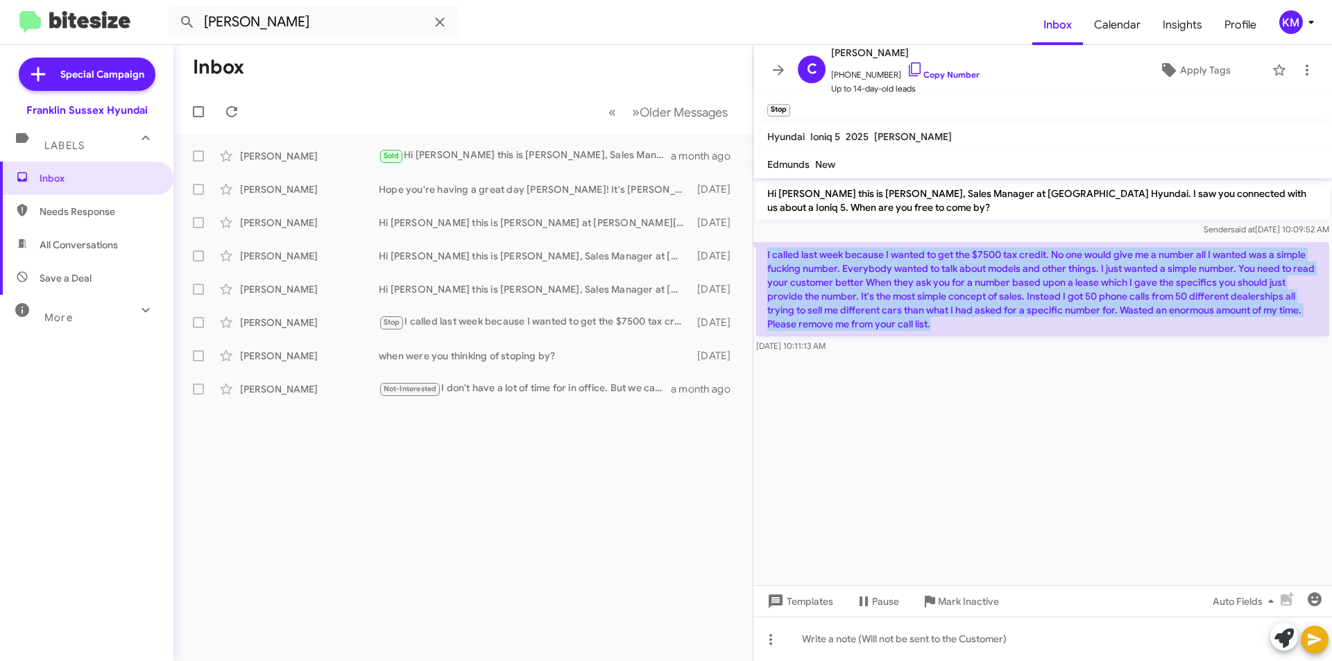
drag, startPoint x: 940, startPoint y: 325, endPoint x: 758, endPoint y: 243, distance: 199.3
click at [758, 243] on p "I called last week because I wanted to get the $7500 tax credit. No one would g…" at bounding box center [1042, 289] width 573 height 94
copy p "I called last week because I wanted to get the $7500 tax credit. No one would g…"
click at [62, 178] on span "Inbox" at bounding box center [99, 178] width 118 height 14
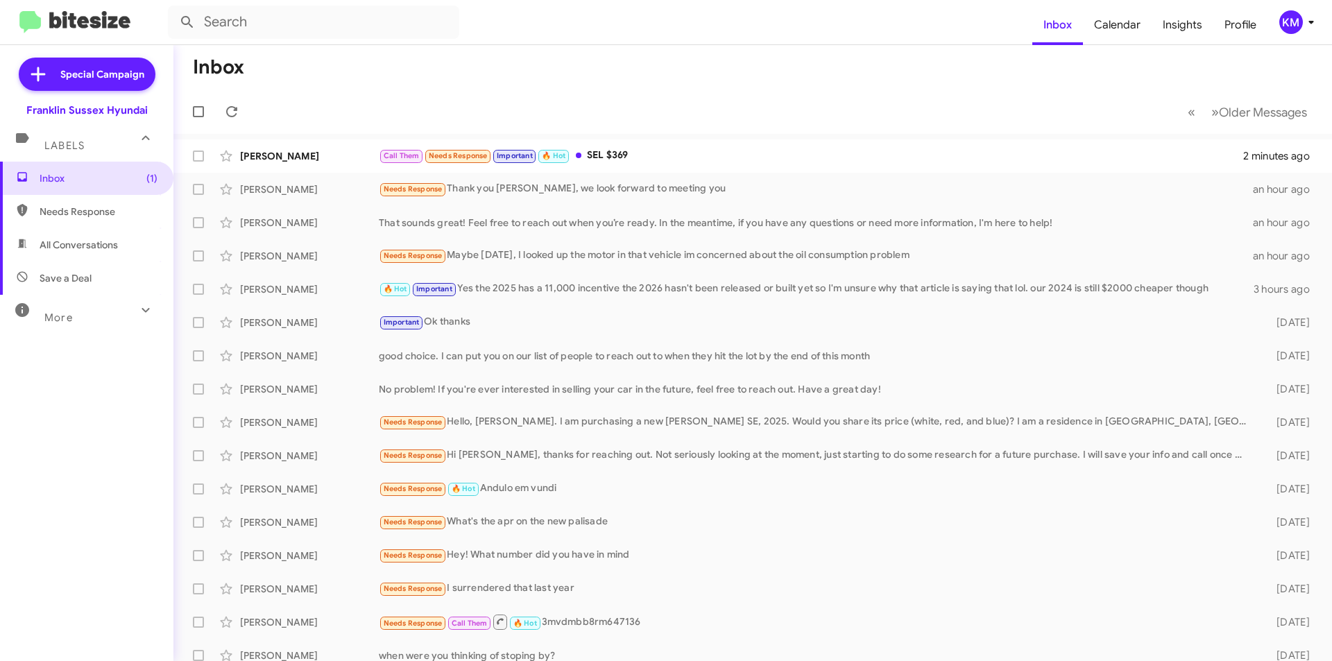
click at [608, 155] on div "Call Them Needs Response Important 🔥 Hot SEL $369" at bounding box center [811, 156] width 864 height 16
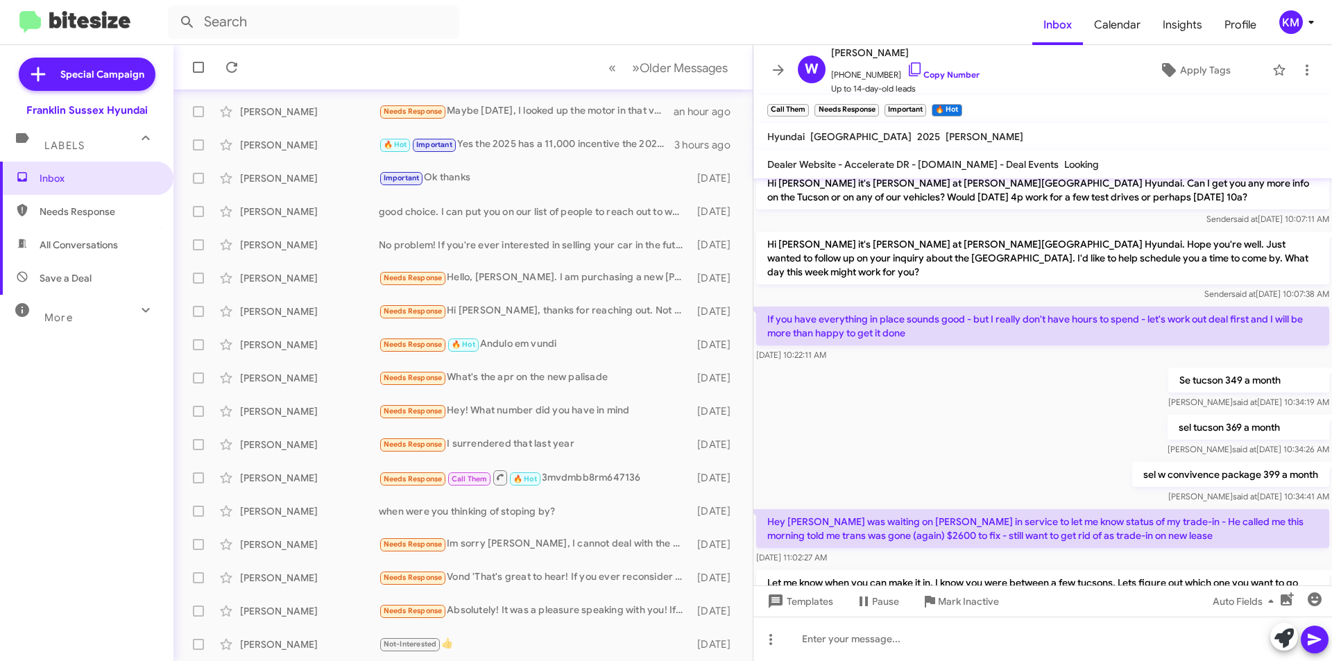
scroll to position [182, 0]
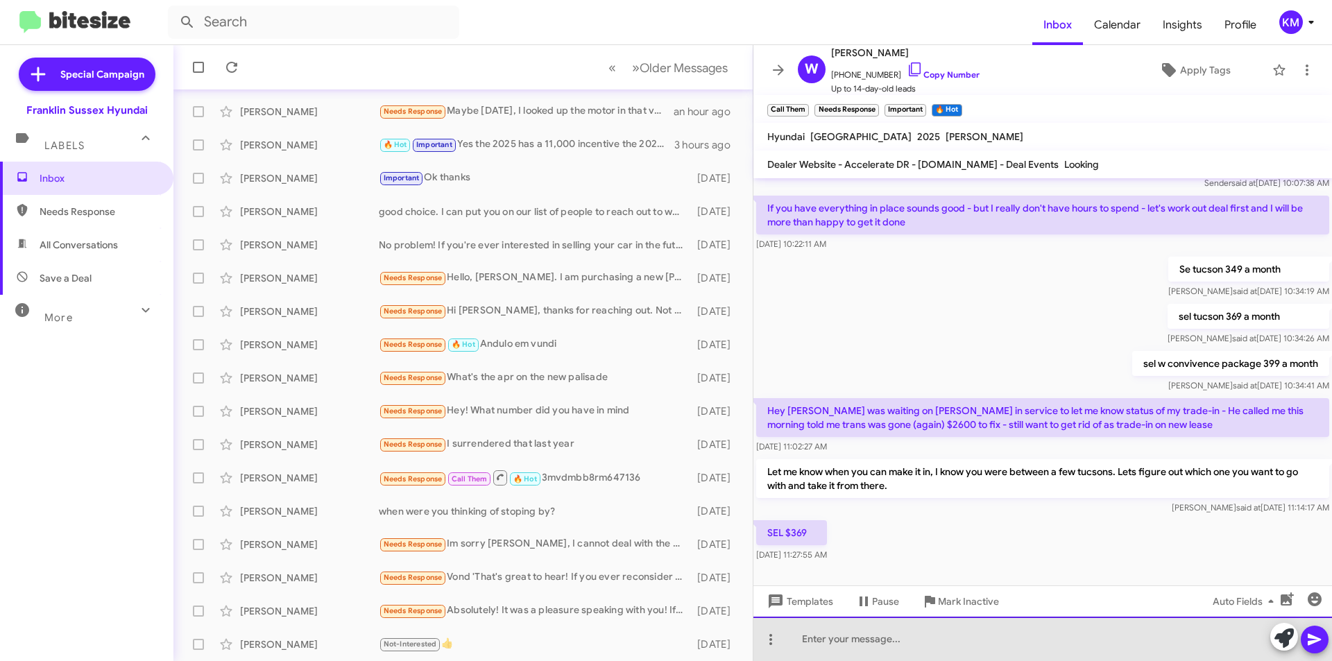
click at [840, 651] on div at bounding box center [1042, 639] width 579 height 44
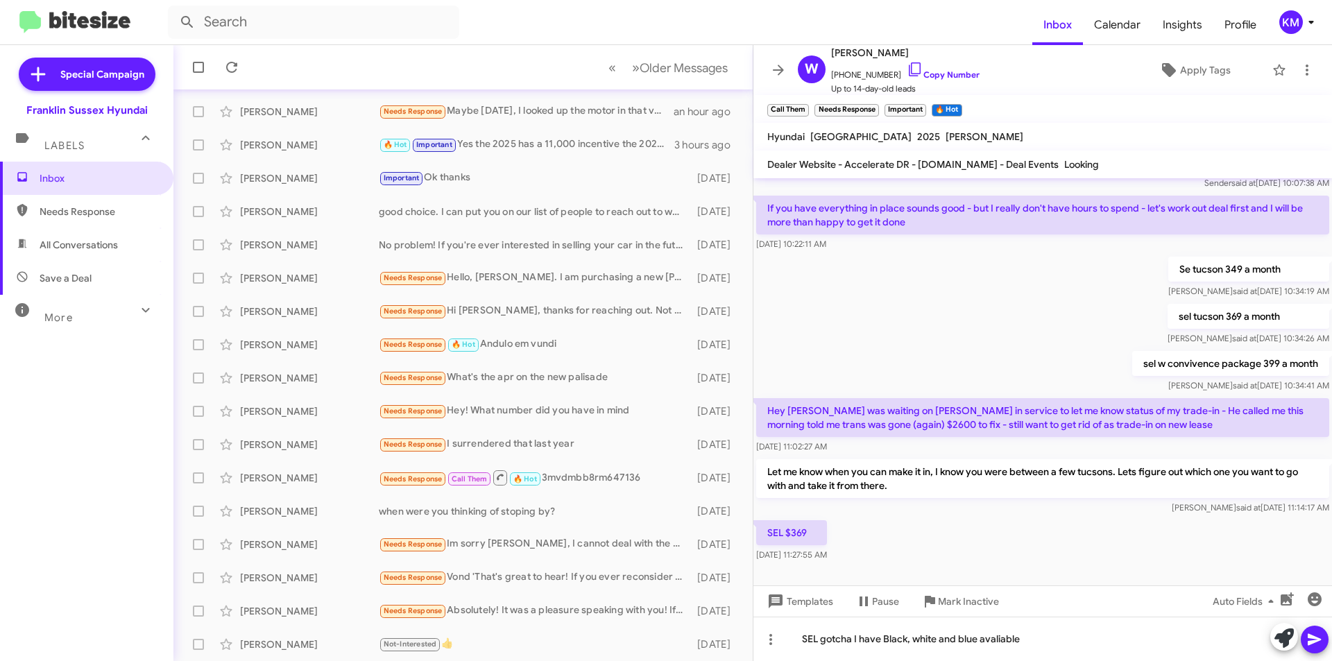
click at [1311, 638] on icon at bounding box center [1314, 640] width 13 height 12
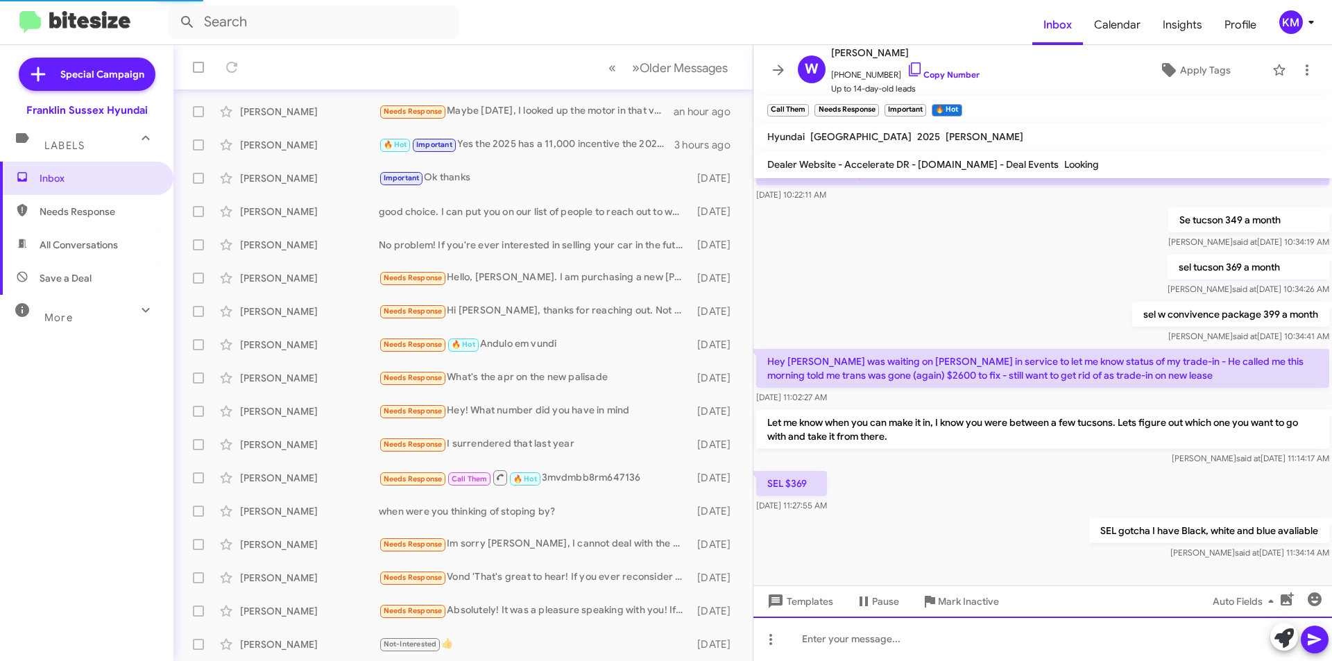
scroll to position [233, 0]
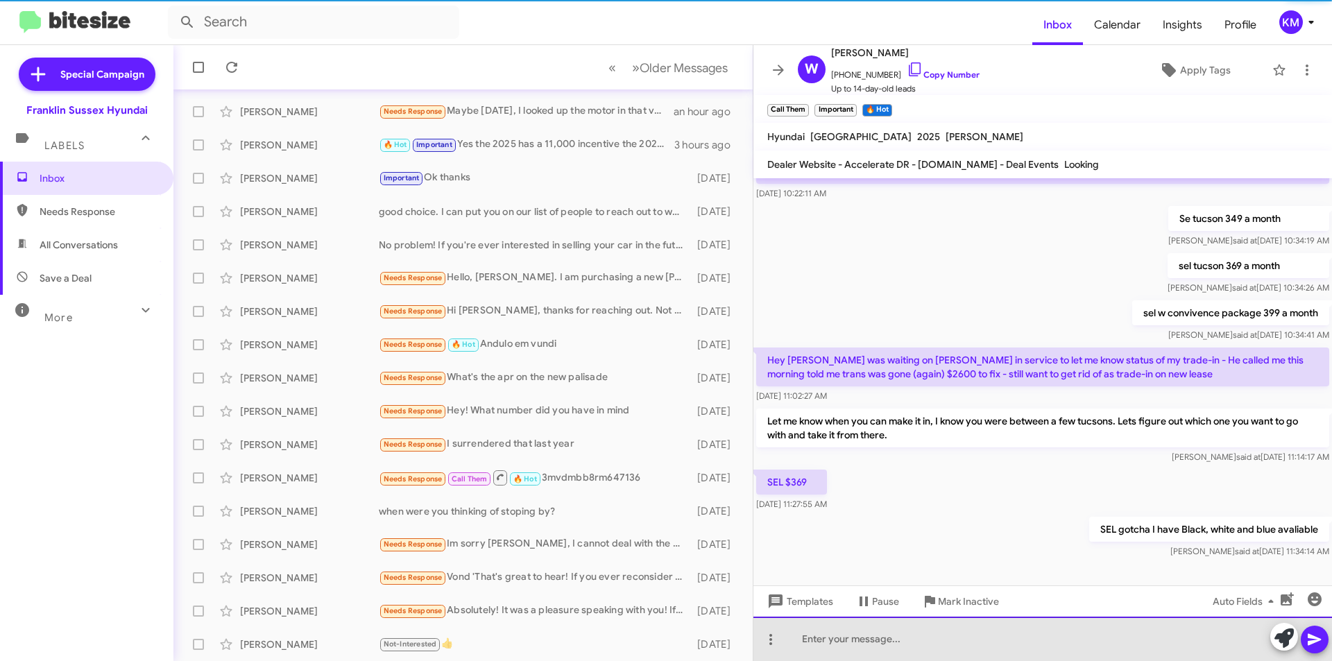
click at [849, 642] on div at bounding box center [1042, 639] width 579 height 44
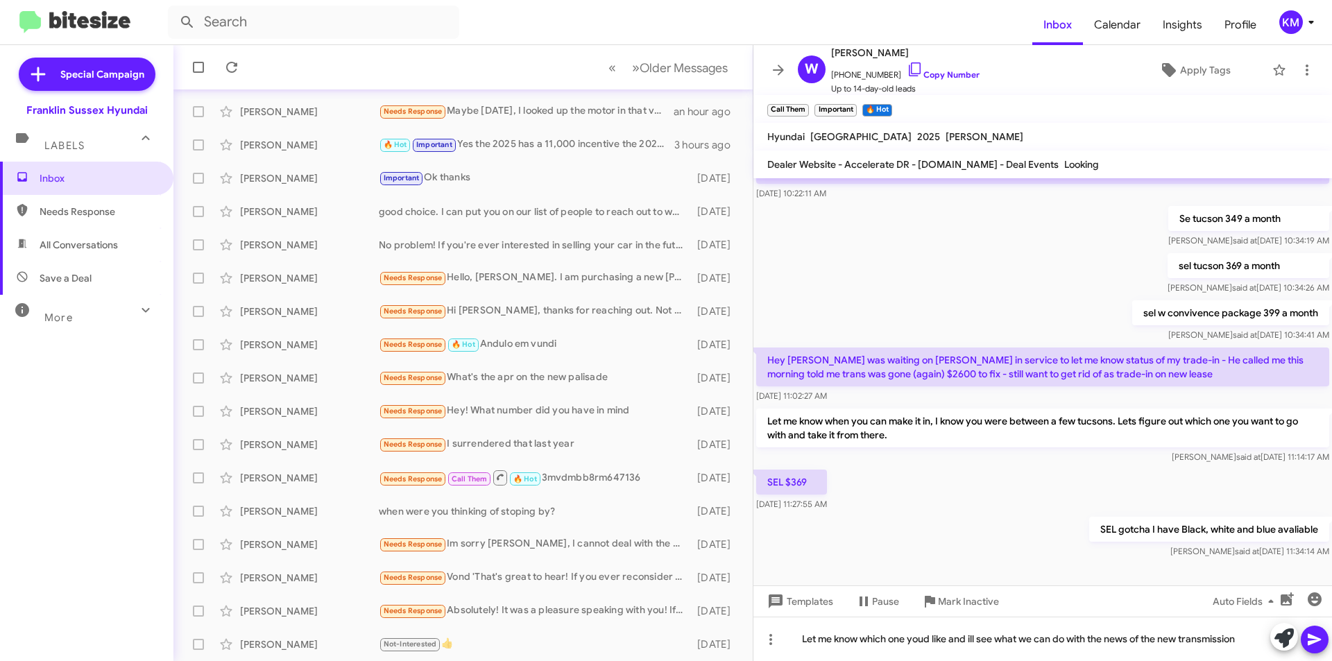
click at [1308, 644] on icon at bounding box center [1314, 640] width 13 height 12
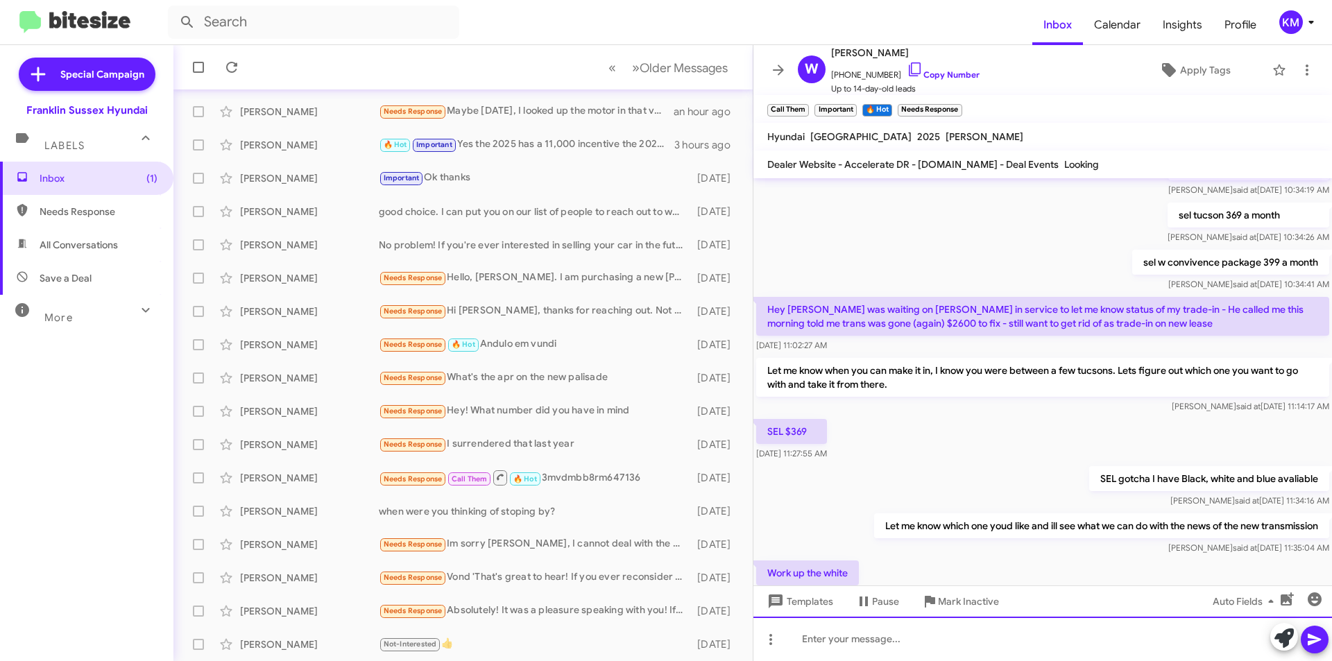
scroll to position [0, 0]
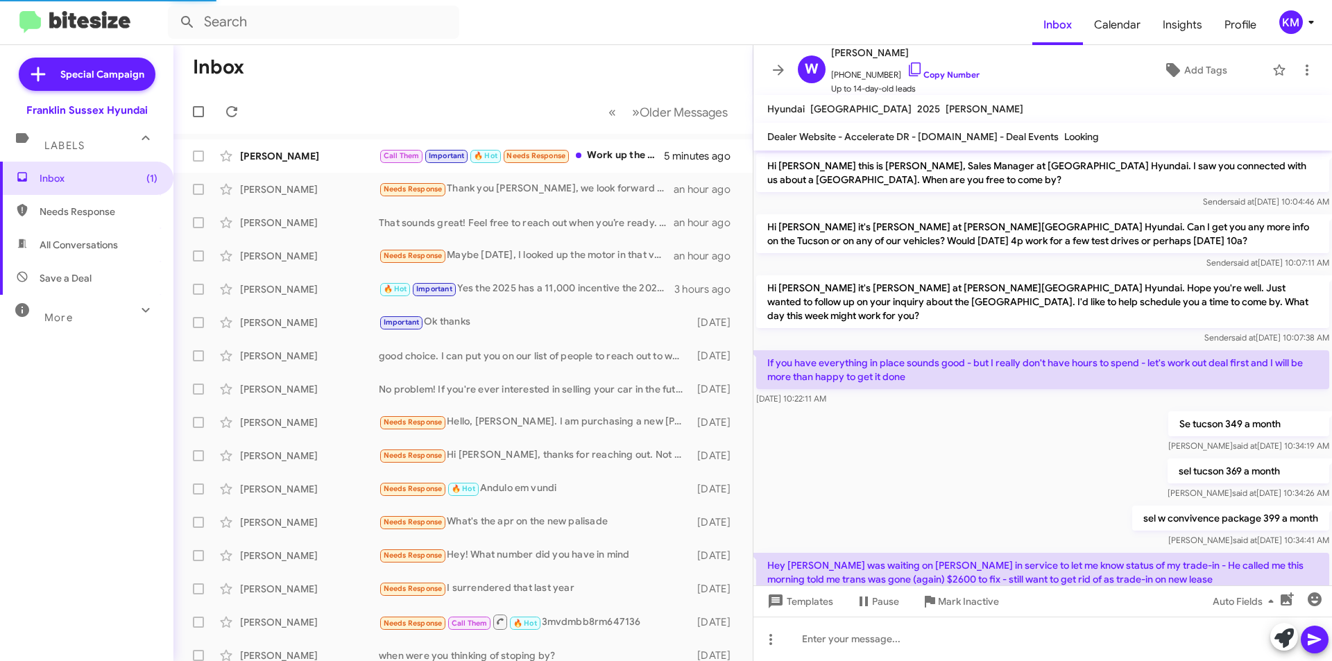
scroll to position [251, 0]
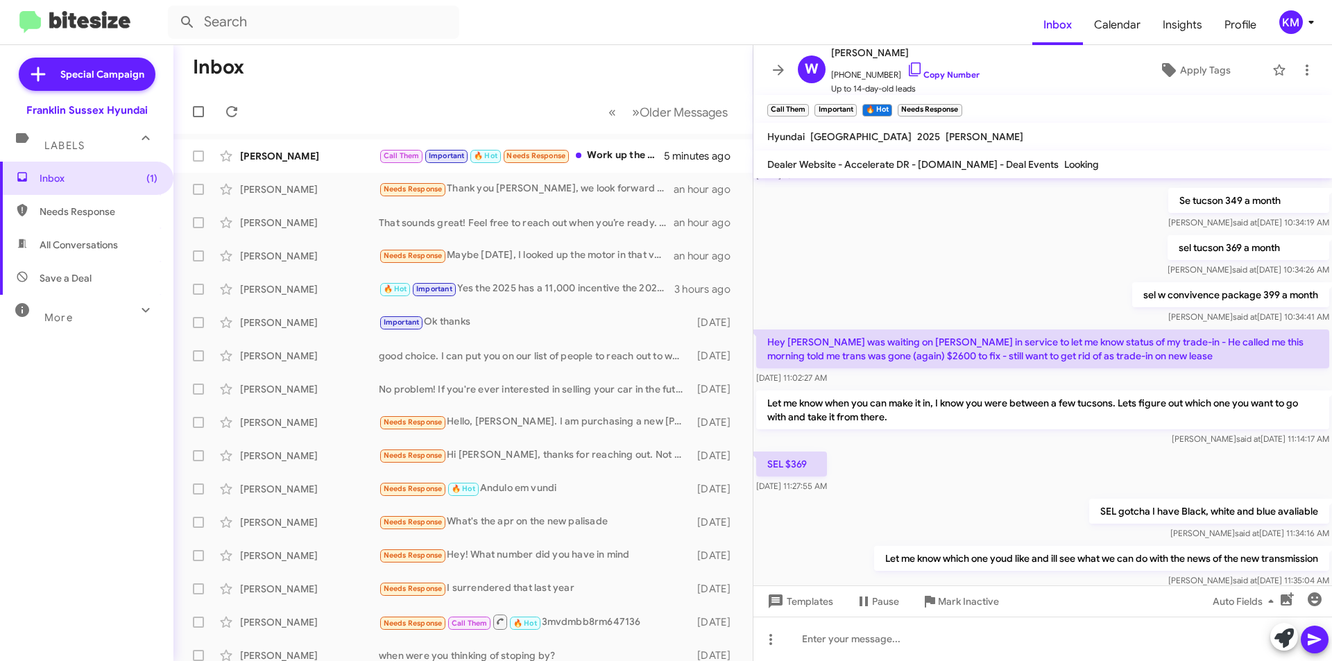
click at [600, 153] on div "Call Them Important 🔥 Hot Needs Response Work up the white" at bounding box center [521, 156] width 285 height 16
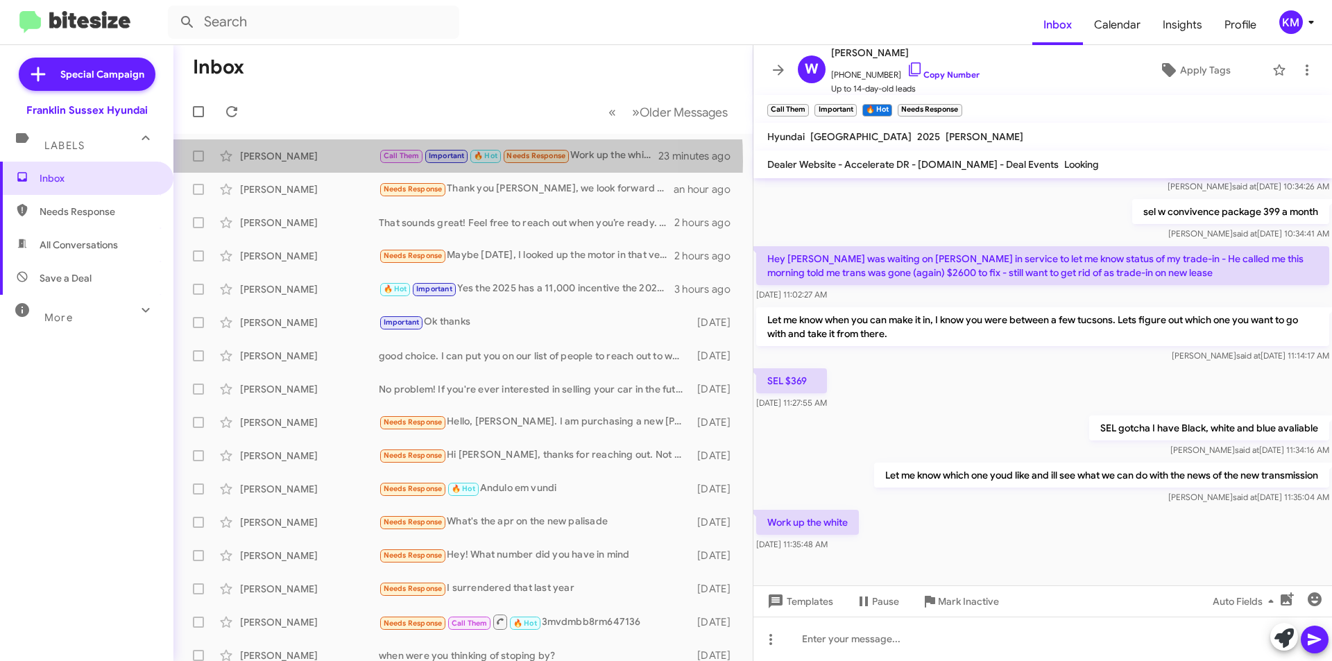
click at [358, 162] on div "[PERSON_NAME]" at bounding box center [309, 156] width 139 height 14
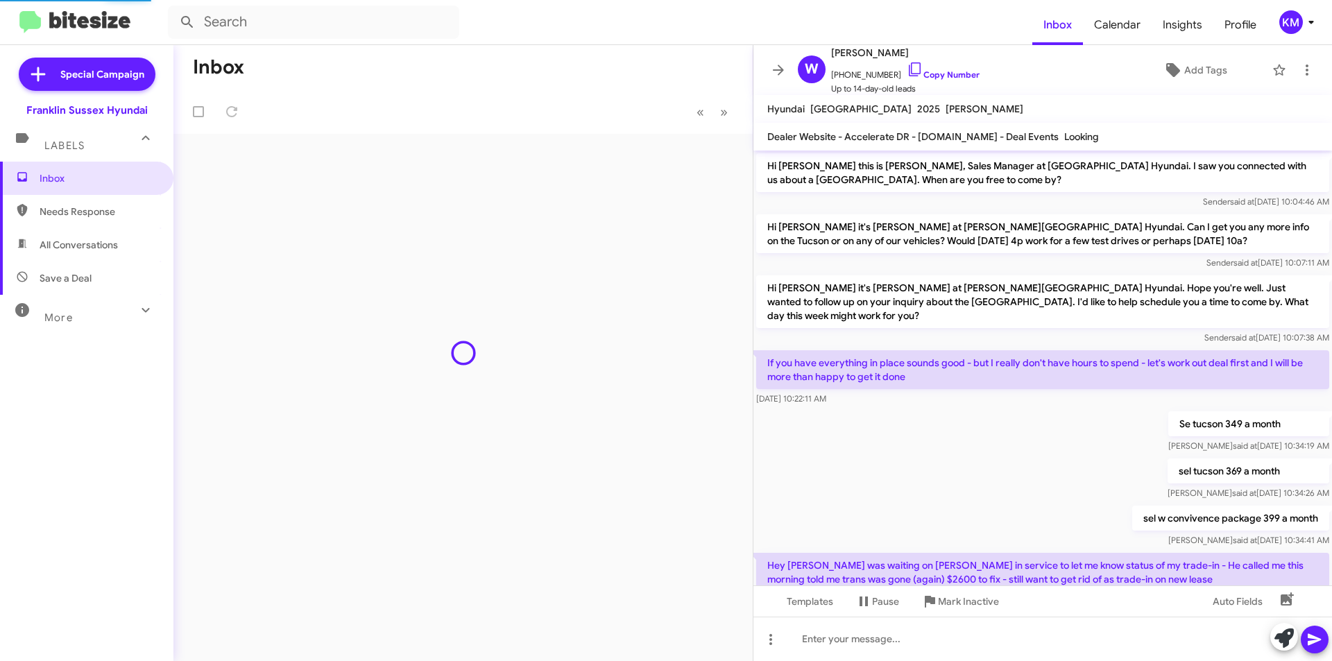
scroll to position [307, 0]
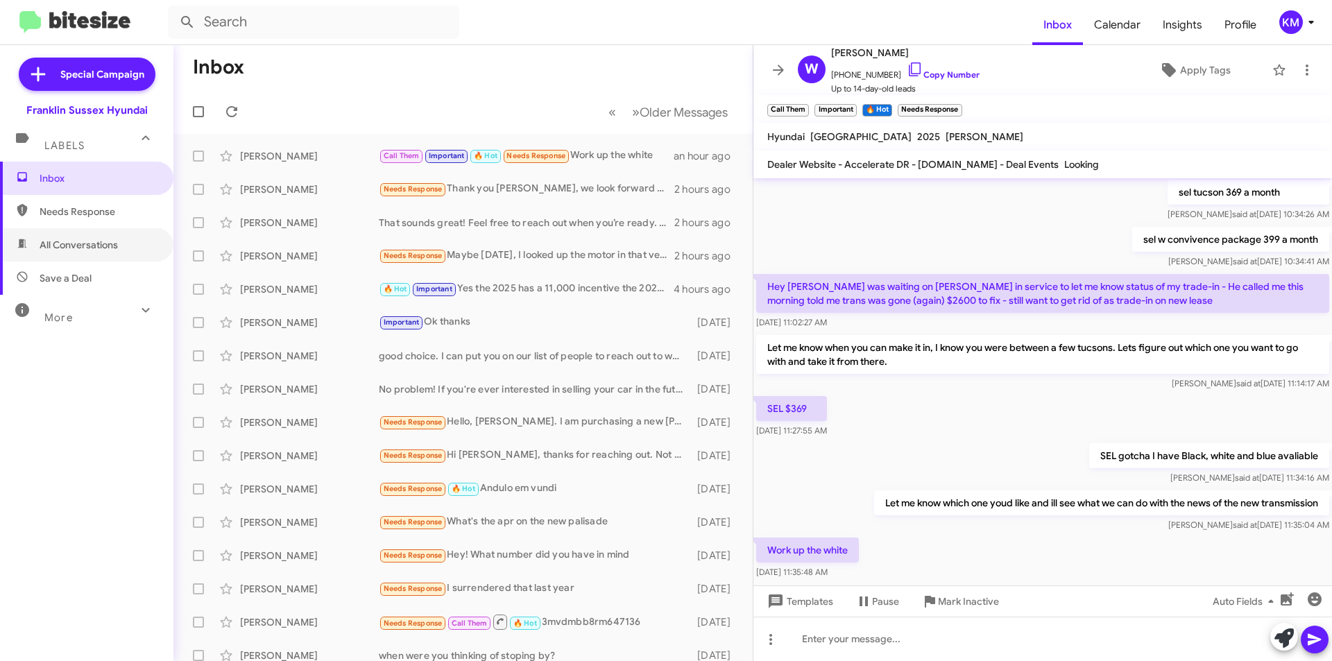
click at [65, 245] on span "All Conversations" at bounding box center [79, 245] width 78 height 14
type input "in:all-conversations"
